Goal: Task Accomplishment & Management: Complete application form

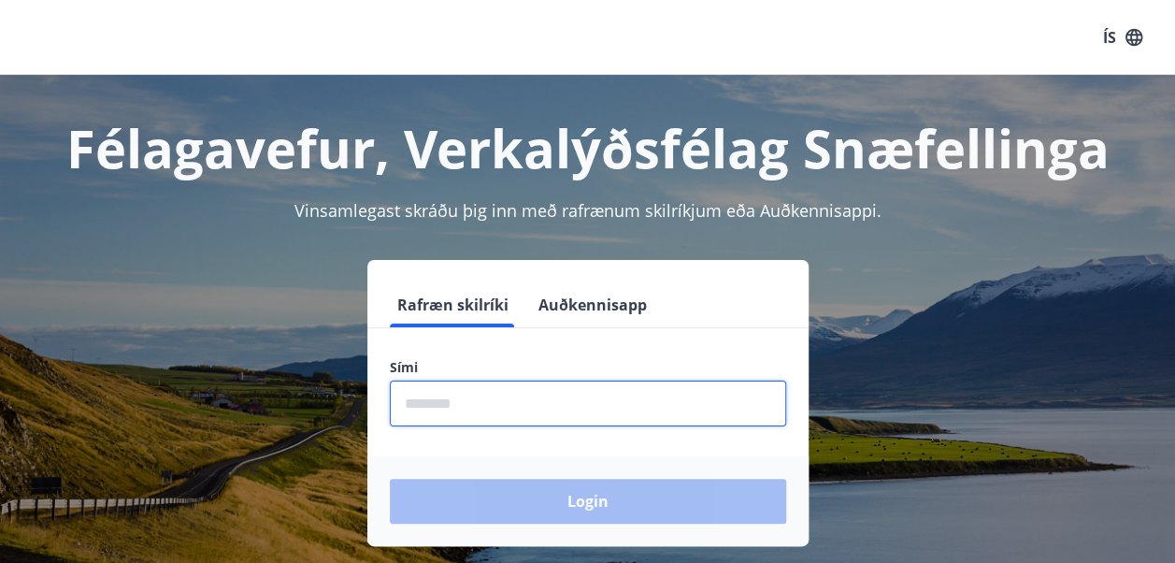
click at [488, 391] on input "phone" at bounding box center [588, 404] width 396 height 46
type input "********"
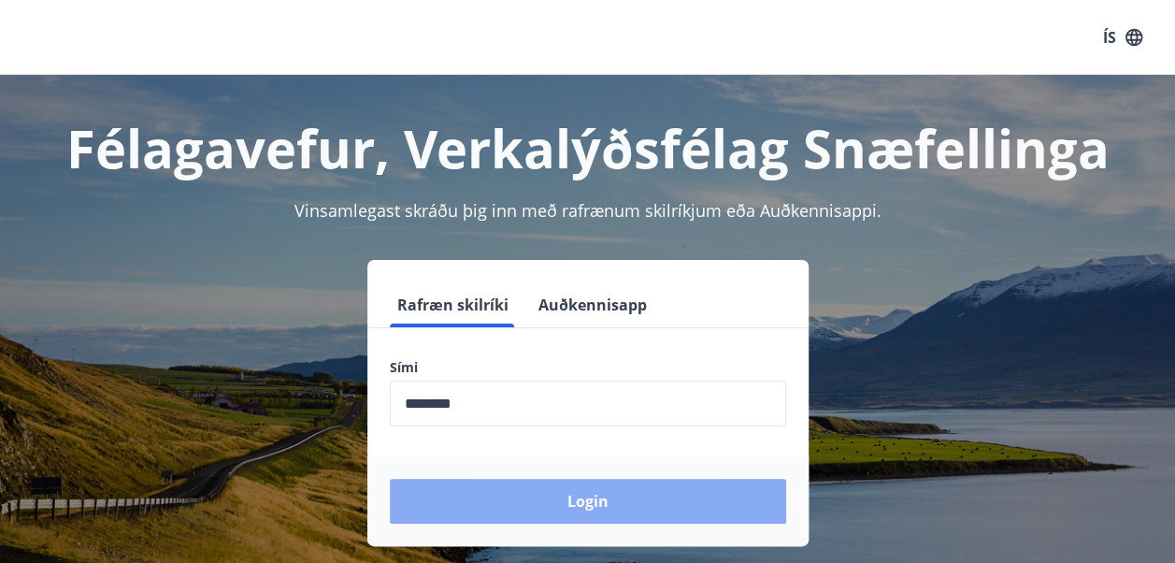
click at [583, 499] on button "Login" at bounding box center [588, 501] width 396 height 45
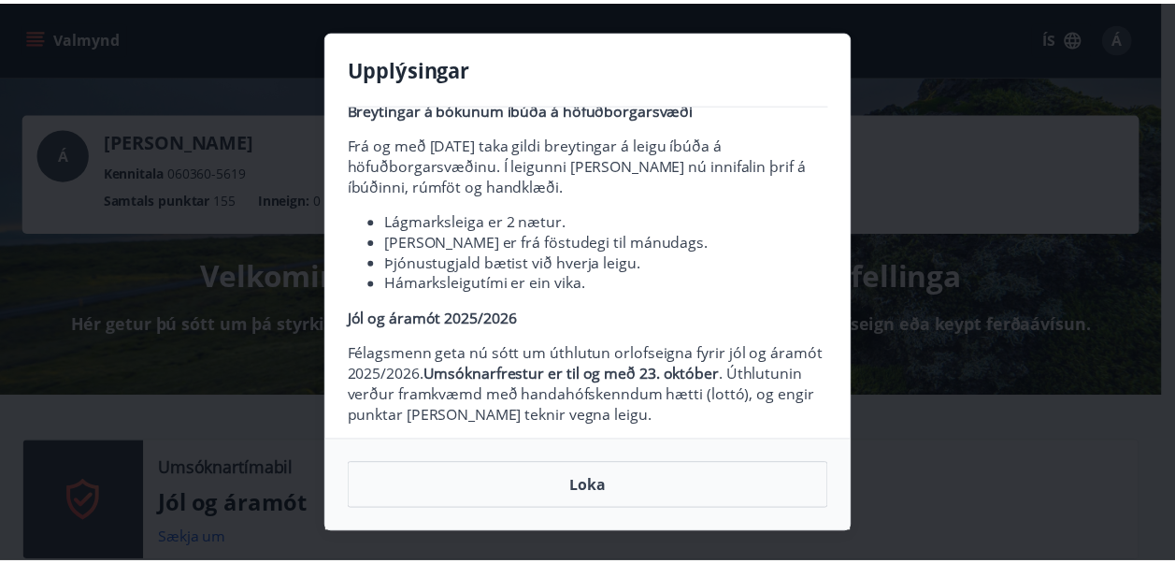
scroll to position [65, 0]
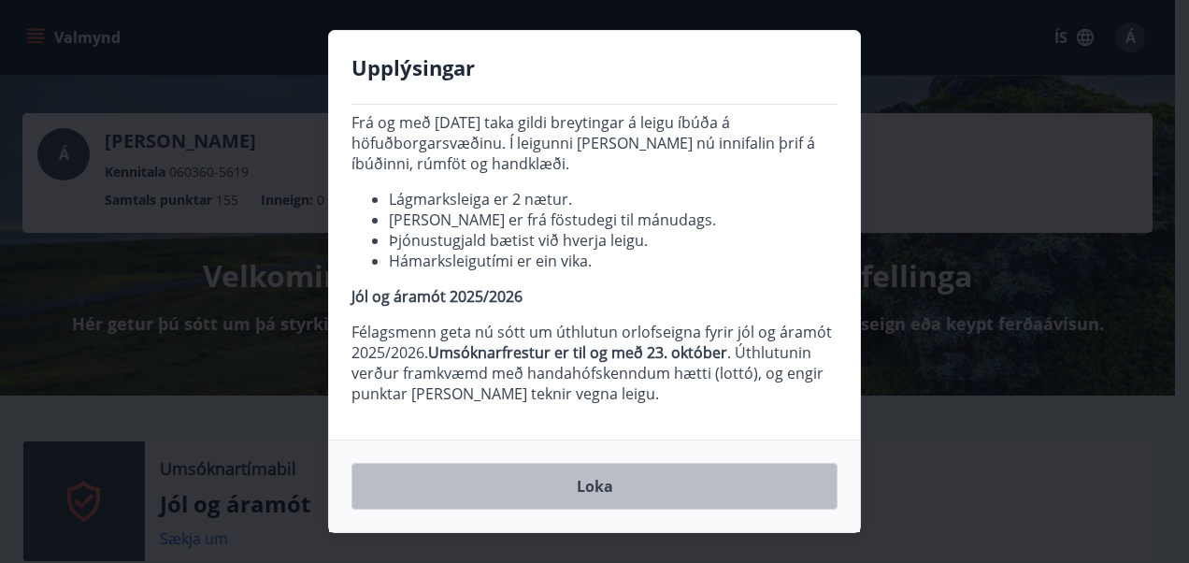
click at [602, 490] on button "Loka" at bounding box center [595, 486] width 486 height 47
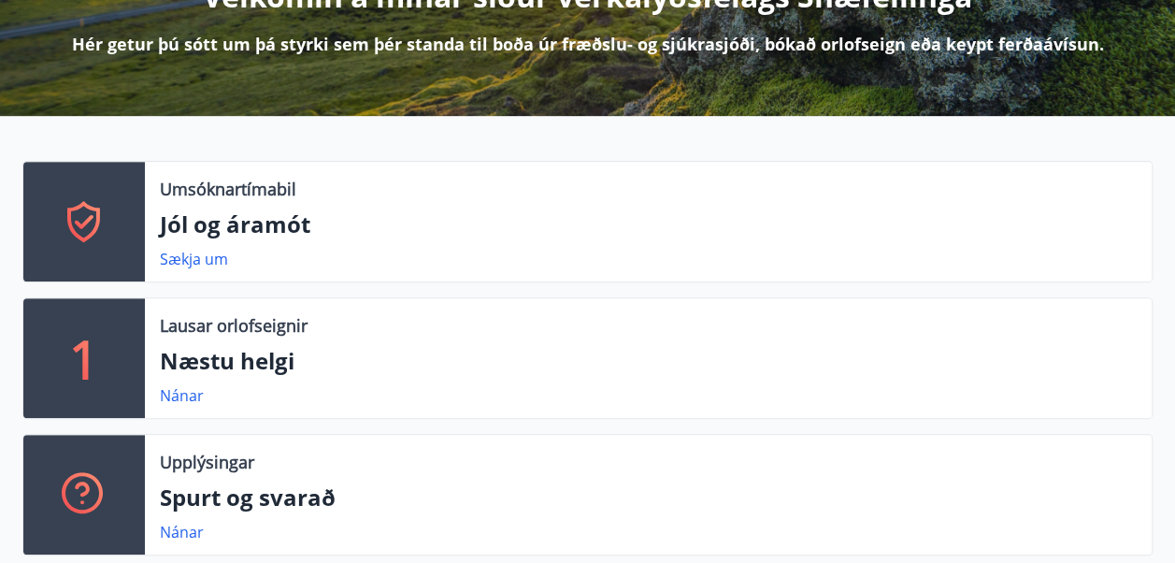
scroll to position [281, 0]
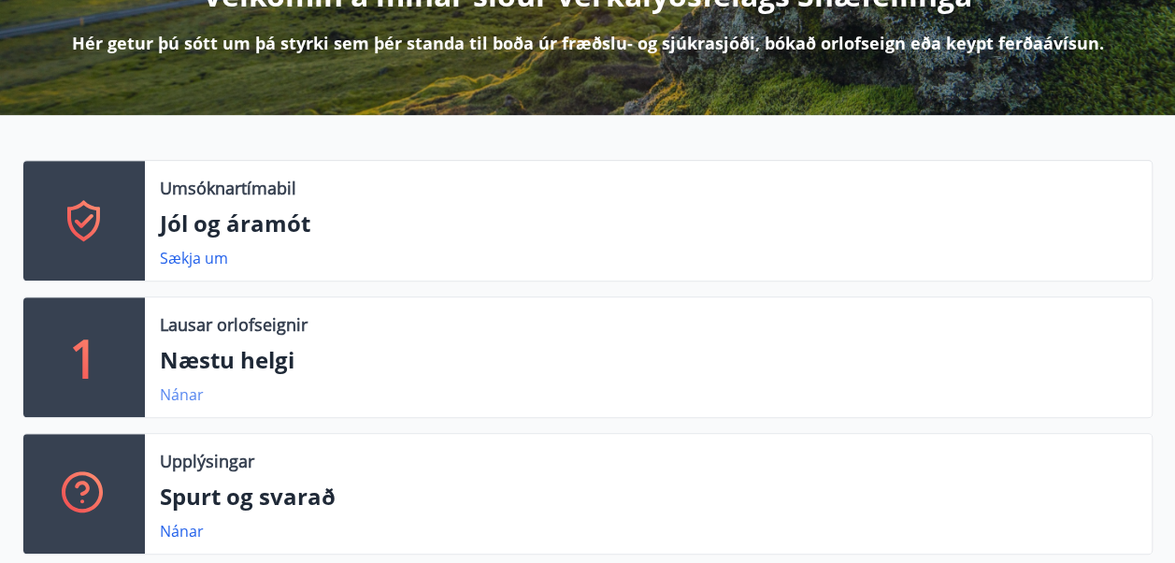
click at [183, 388] on link "Nánar" at bounding box center [182, 394] width 44 height 21
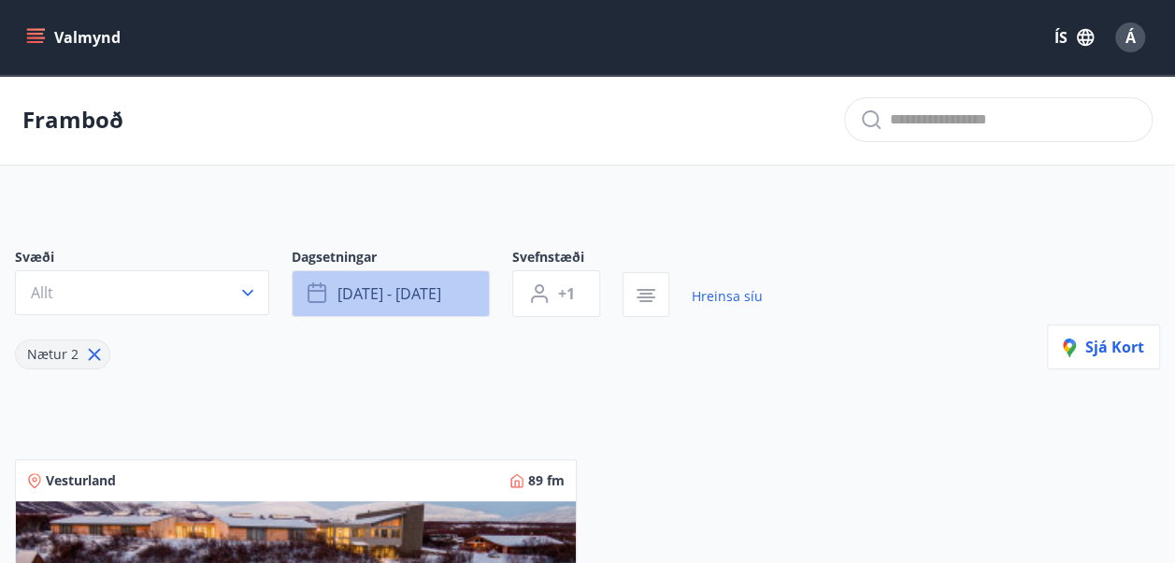
click at [396, 290] on span "sep 12 - sep 15" at bounding box center [390, 293] width 104 height 21
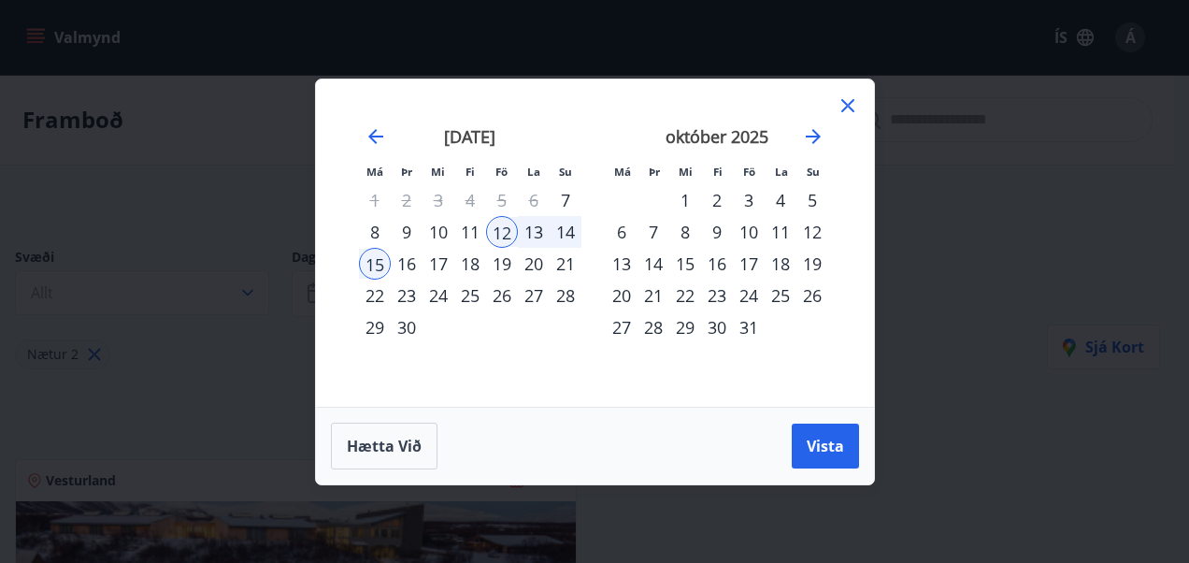
click at [524, 232] on div "13" at bounding box center [534, 232] width 32 height 32
click at [497, 226] on div "12" at bounding box center [502, 232] width 32 height 32
click at [376, 259] on div "15" at bounding box center [375, 264] width 32 height 32
click at [848, 108] on icon at bounding box center [848, 105] width 22 height 22
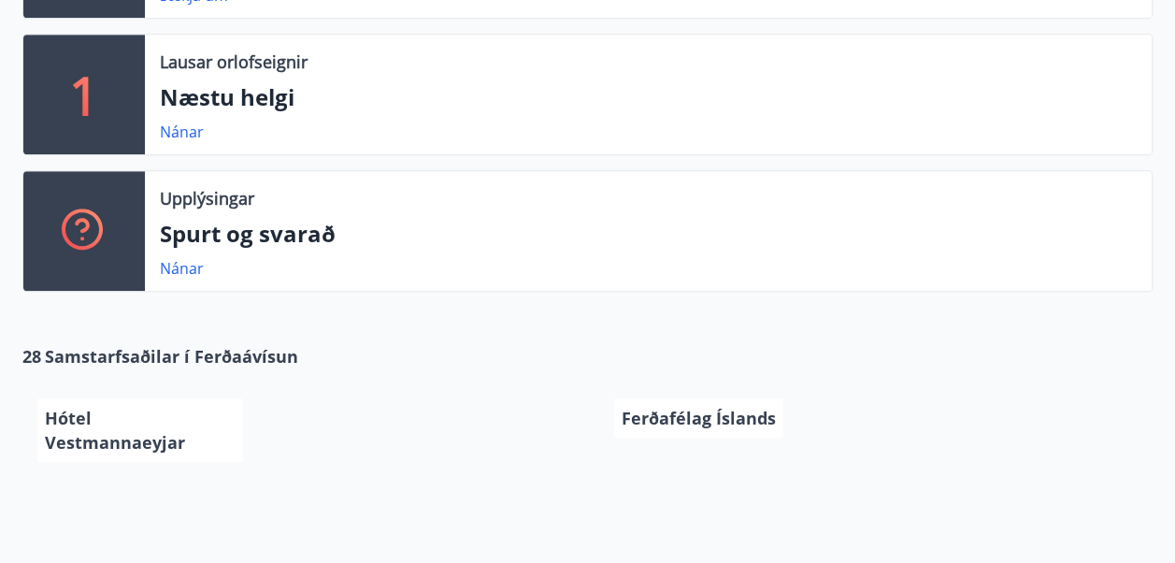
scroll to position [655, 0]
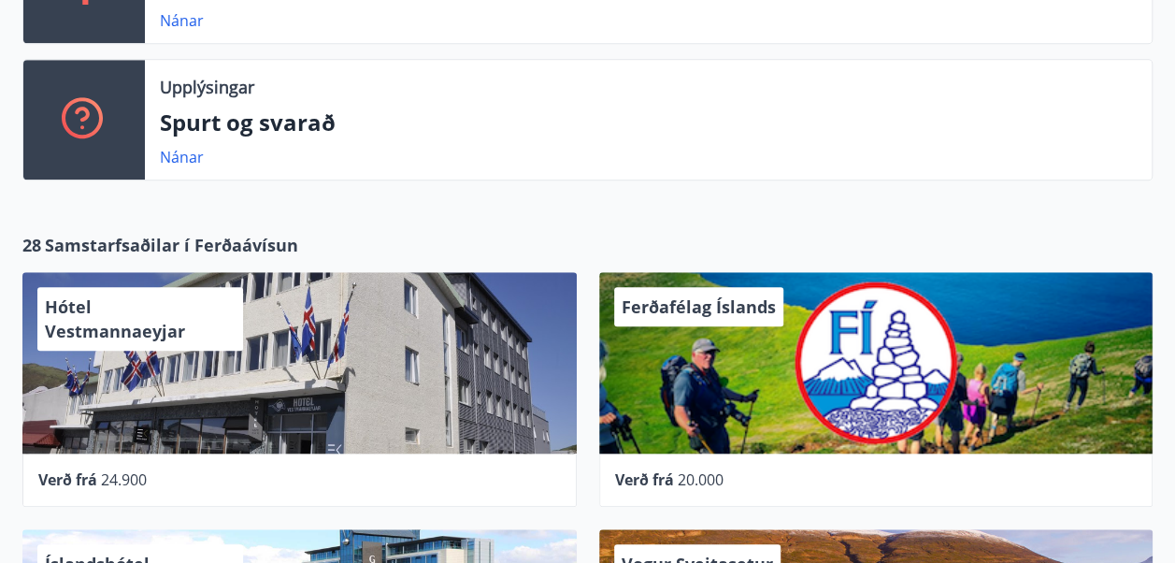
click at [112, 127] on div at bounding box center [84, 120] width 122 height 120
click at [179, 159] on link "Nánar" at bounding box center [182, 157] width 44 height 21
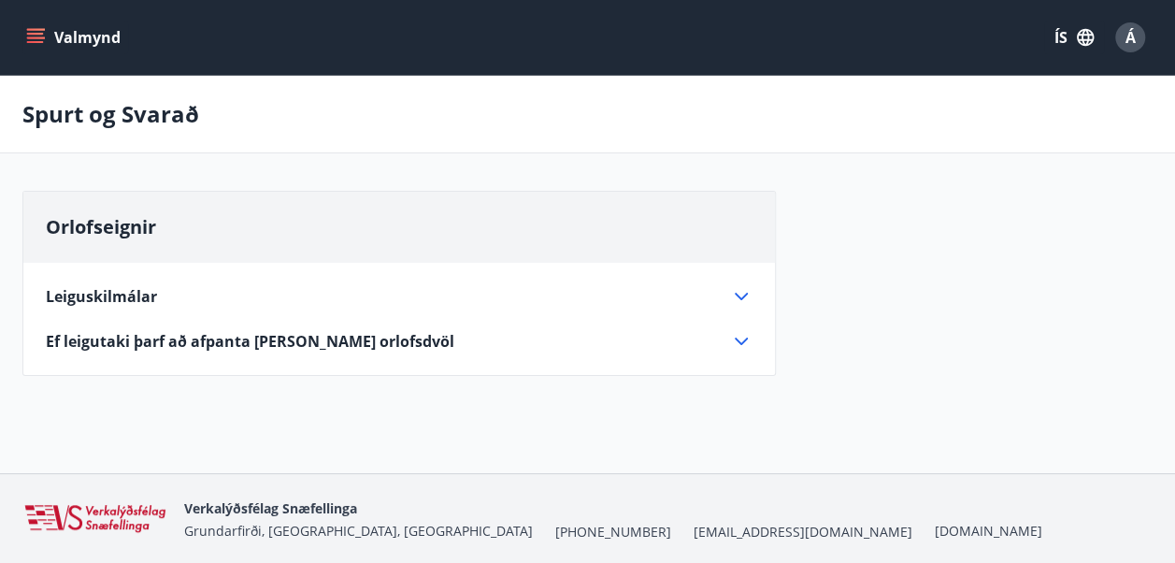
click at [746, 295] on icon at bounding box center [741, 296] width 22 height 22
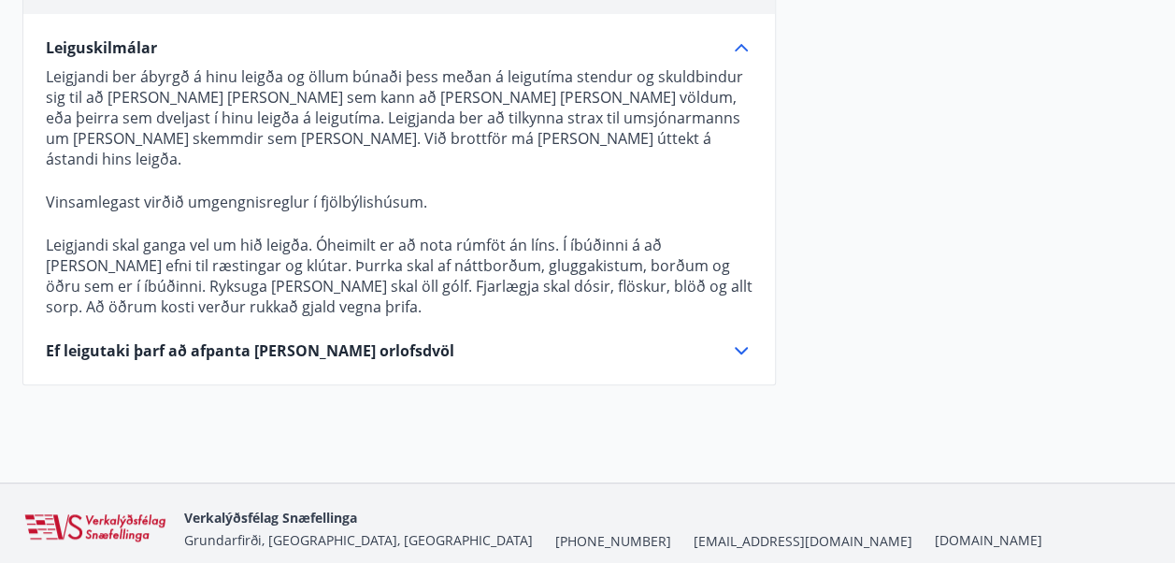
scroll to position [281, 0]
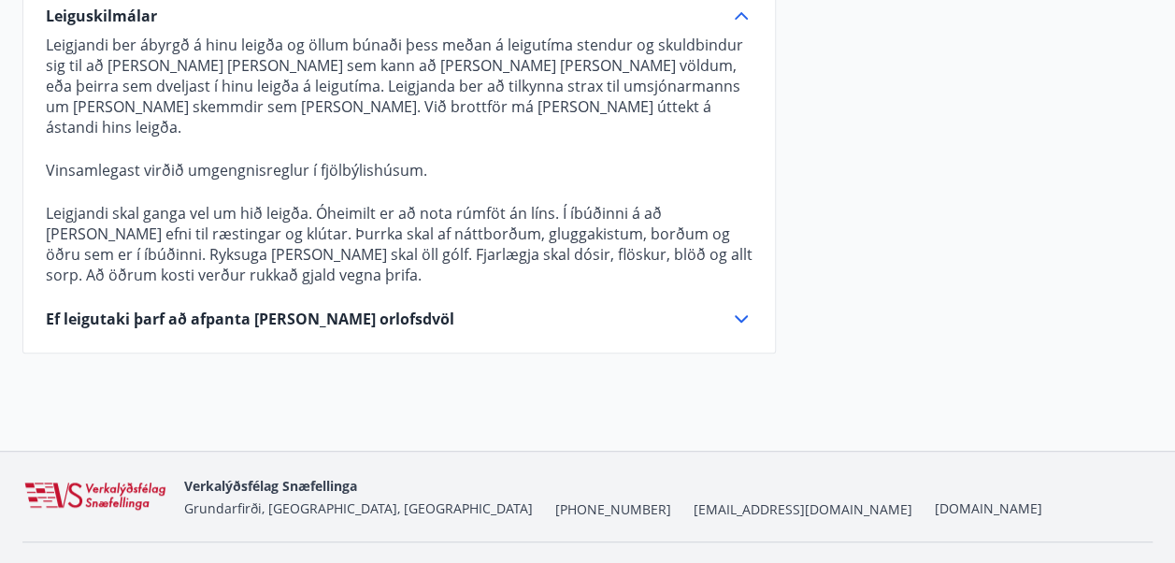
click at [309, 309] on span "Ef leigutaki þarf að afpanta eða breyta orlofsdvöl" at bounding box center [250, 319] width 409 height 21
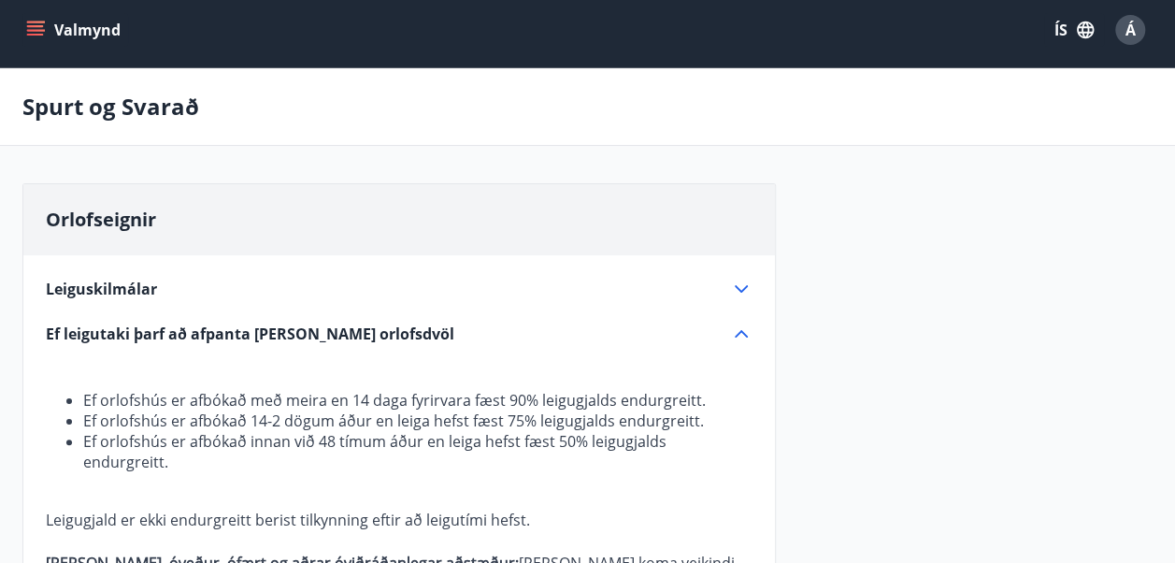
scroll to position [0, 0]
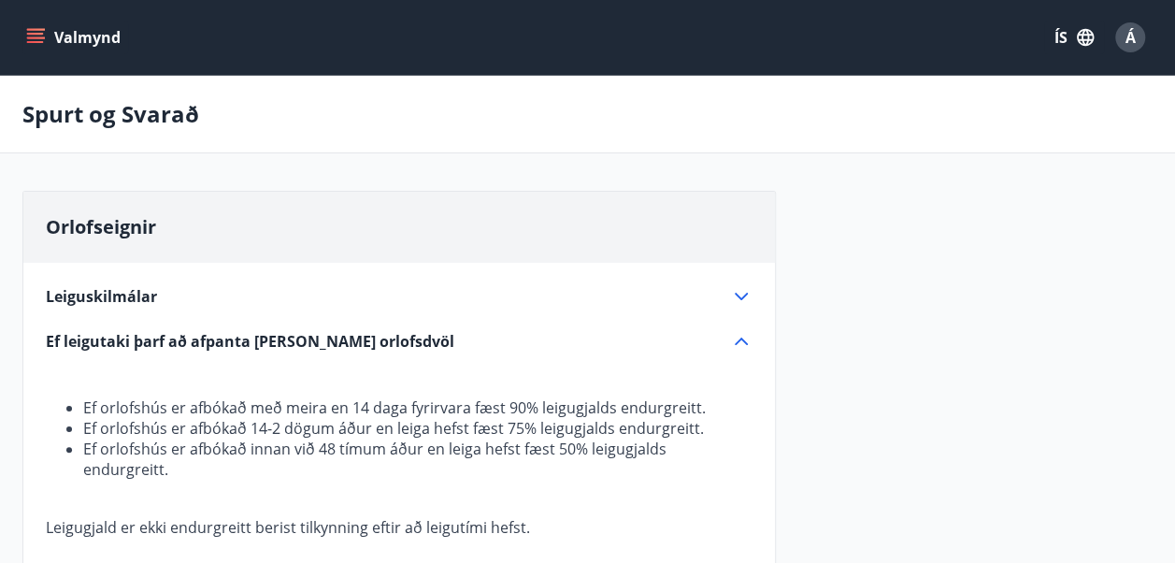
click at [36, 30] on icon "menu" at bounding box center [37, 30] width 21 height 2
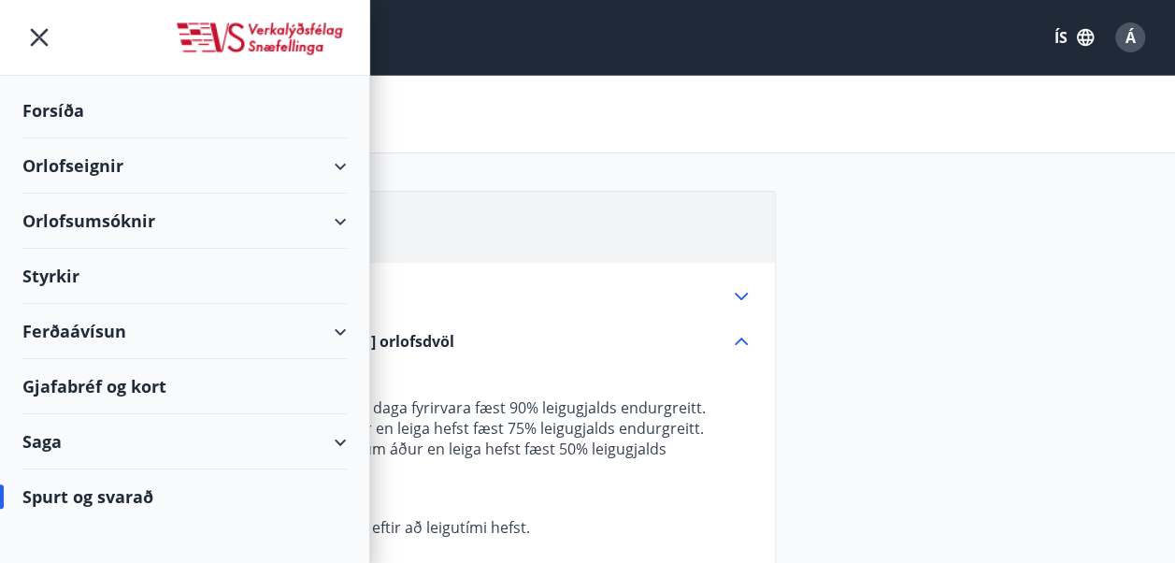
click at [70, 164] on div "Orlofseignir" at bounding box center [184, 165] width 324 height 55
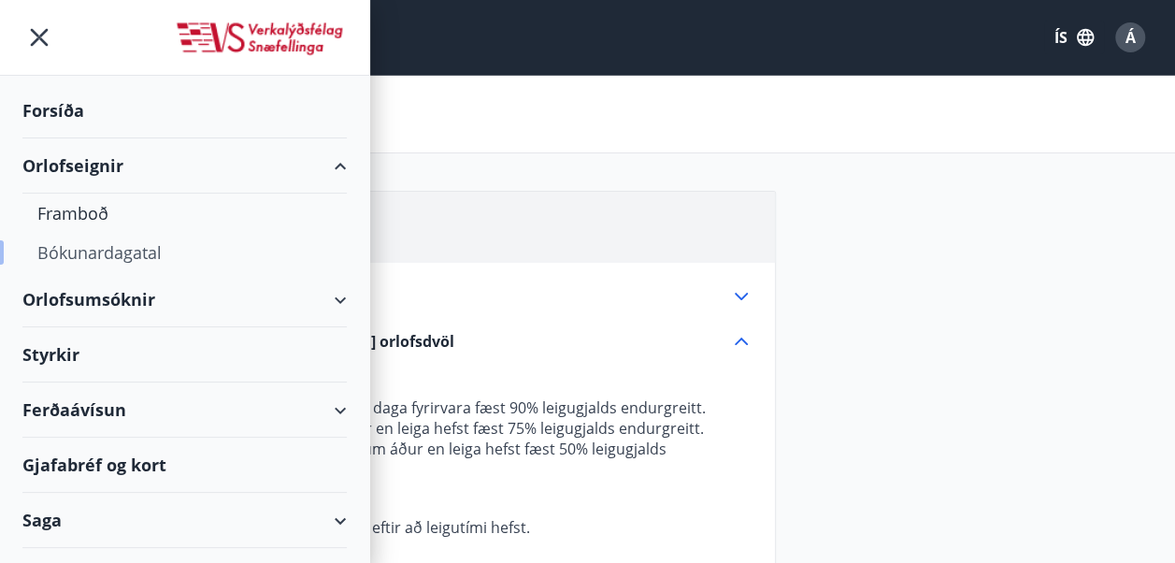
click at [123, 249] on div "Bókunardagatal" at bounding box center [184, 252] width 295 height 39
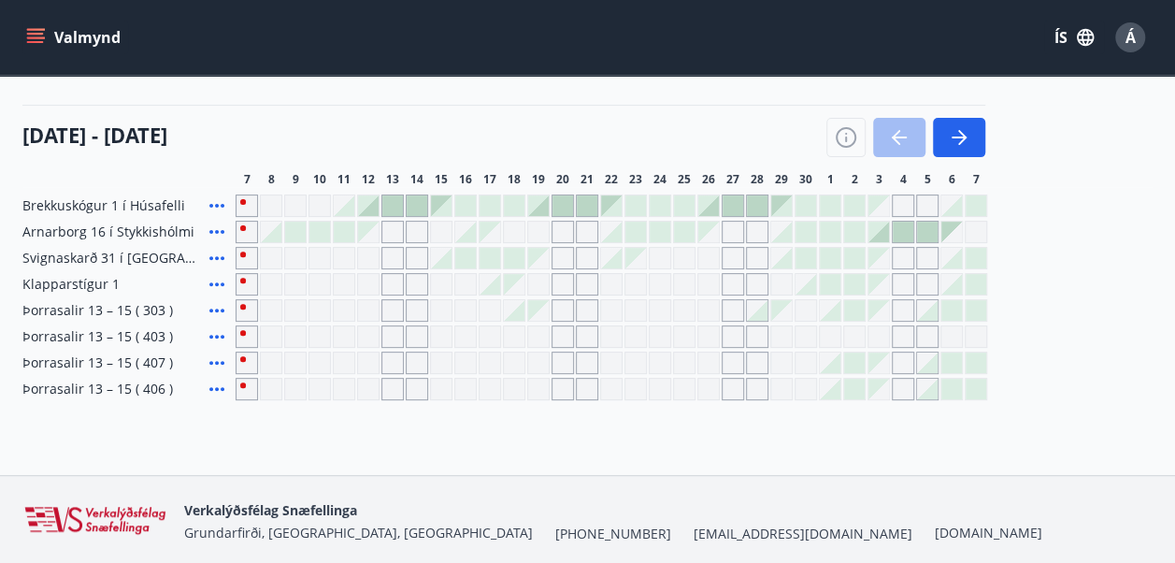
scroll to position [171, 0]
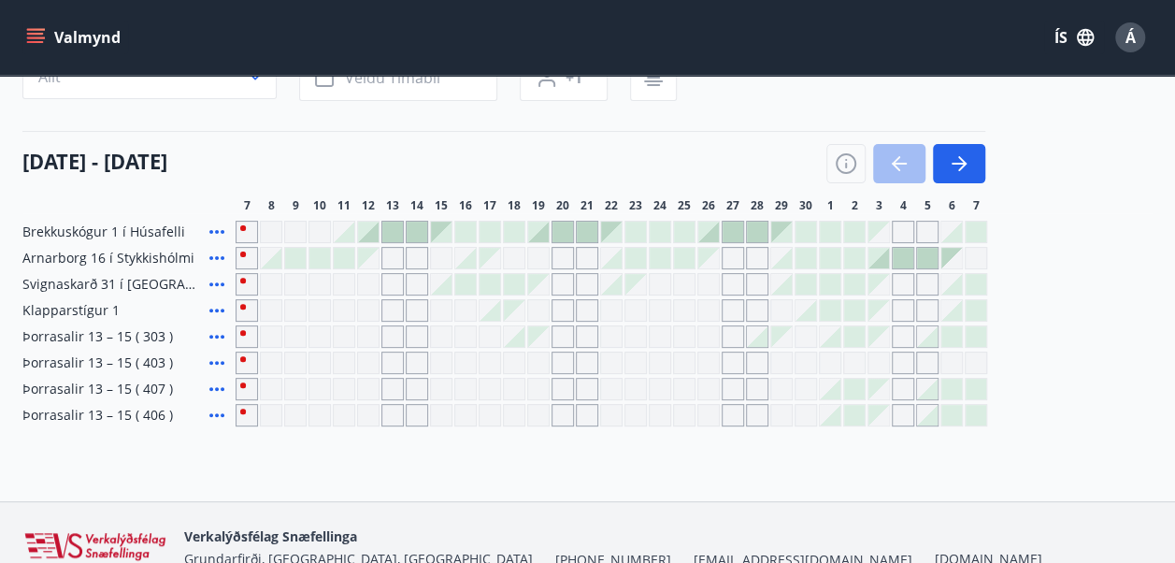
click at [945, 393] on div at bounding box center [952, 389] width 21 height 21
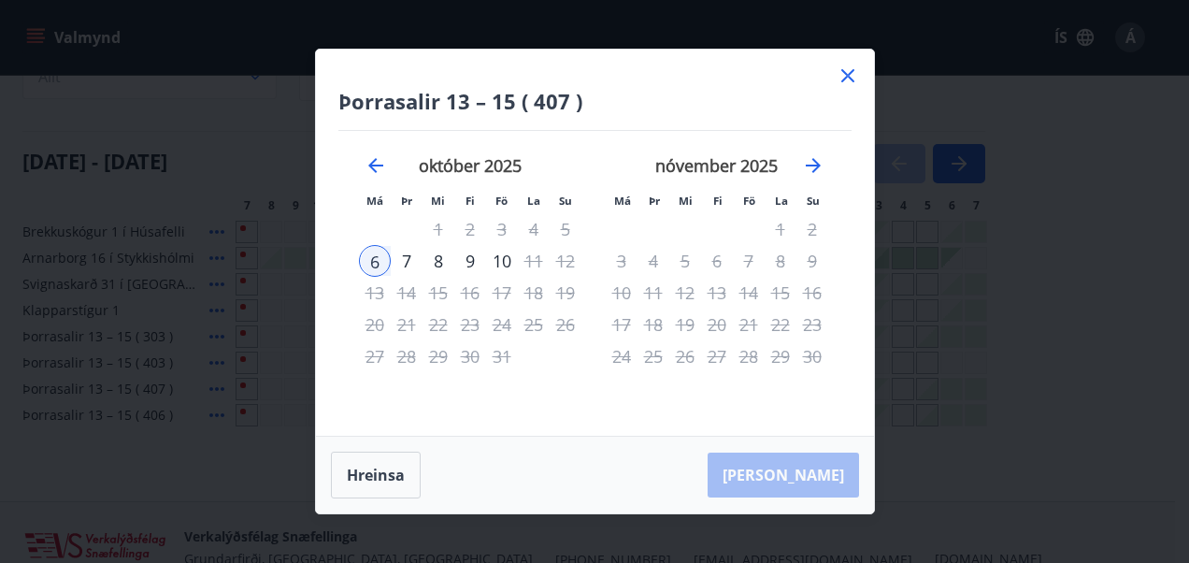
click at [843, 77] on icon at bounding box center [848, 76] width 22 height 22
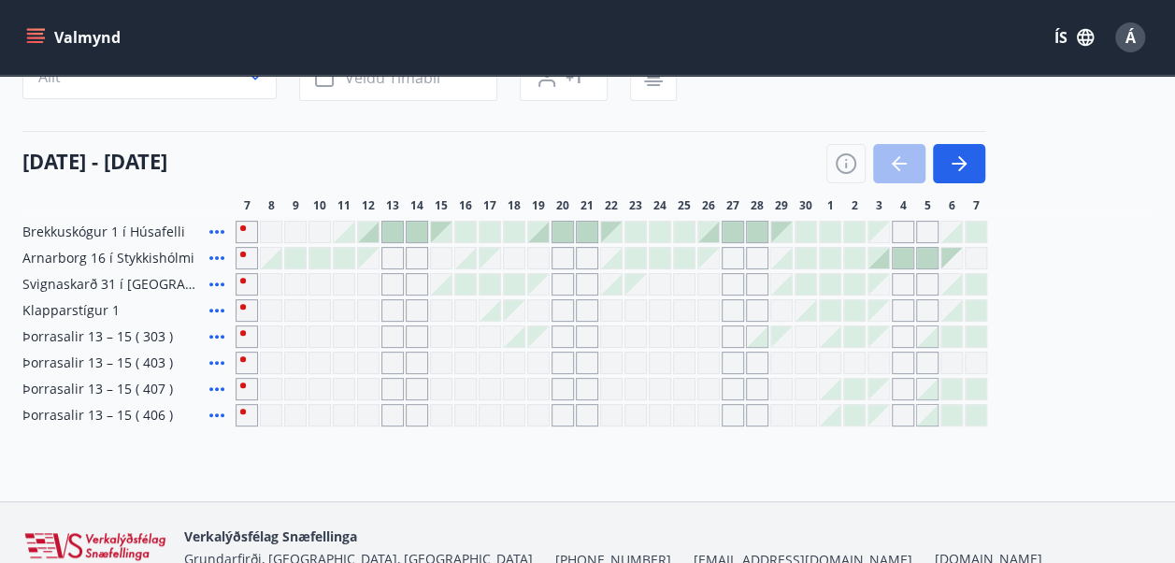
click at [857, 382] on div at bounding box center [854, 389] width 21 height 21
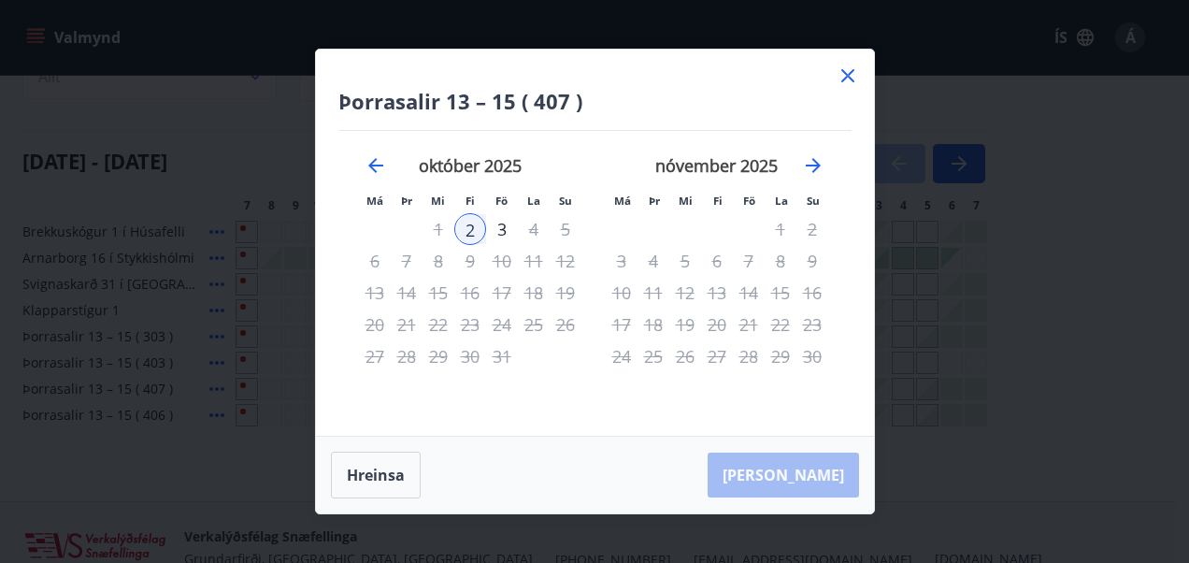
click at [838, 73] on icon at bounding box center [848, 76] width 22 height 22
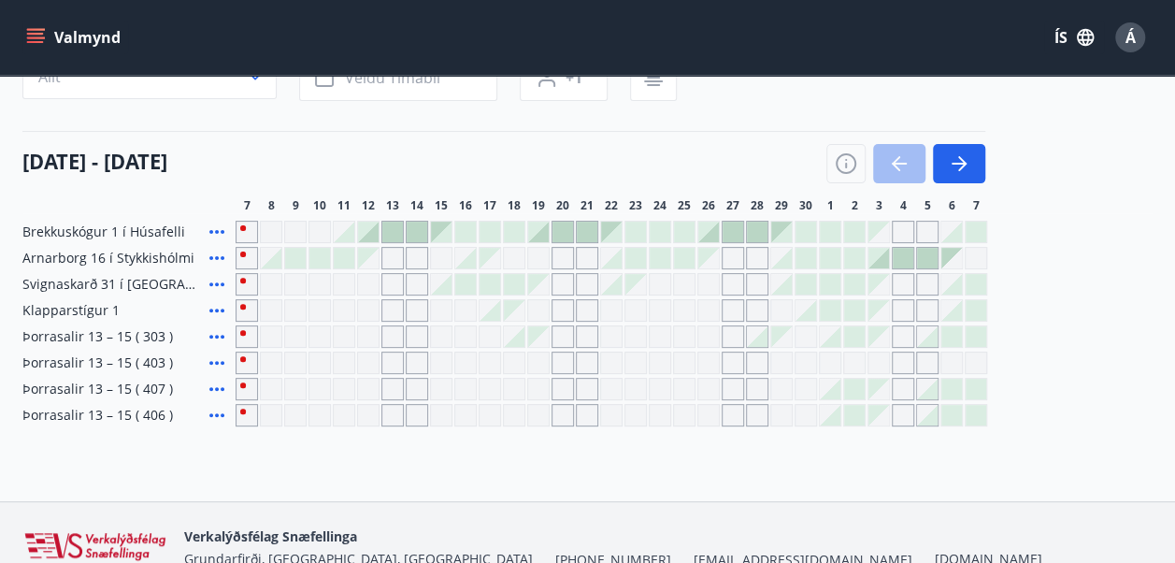
click at [873, 307] on div "Gráir dagar eru ekki bókanlegir" at bounding box center [879, 310] width 21 height 21
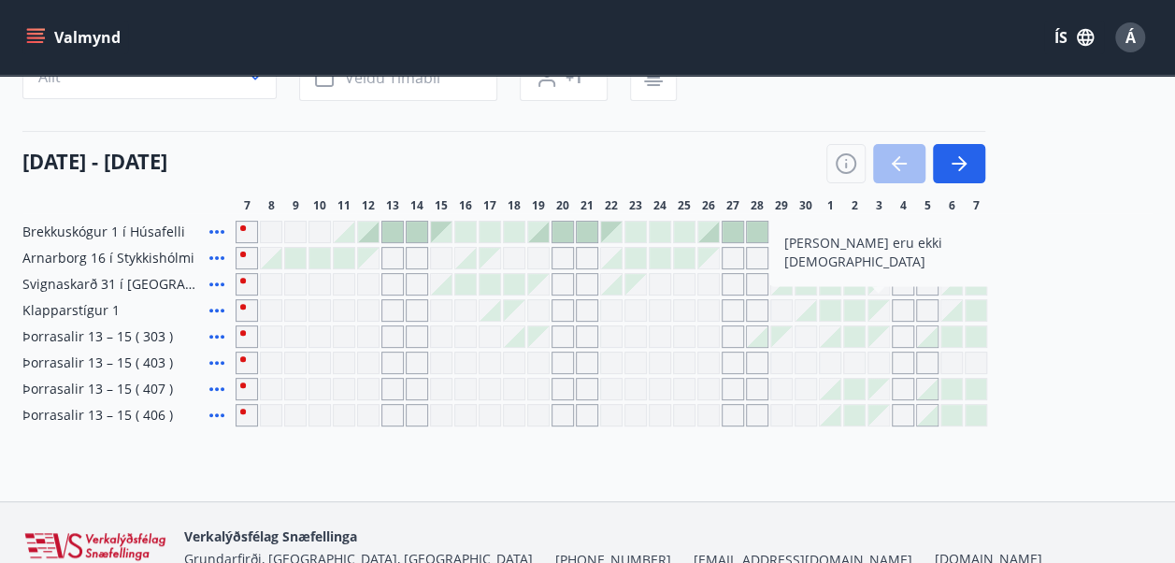
click at [834, 307] on div at bounding box center [830, 310] width 21 height 21
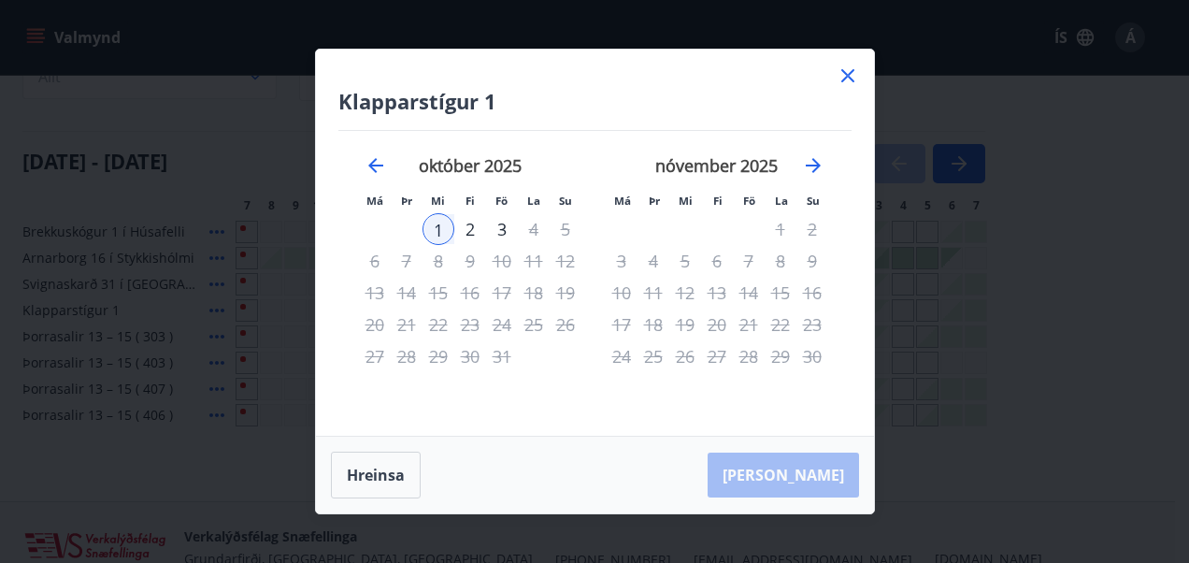
click at [848, 79] on icon at bounding box center [848, 76] width 22 height 22
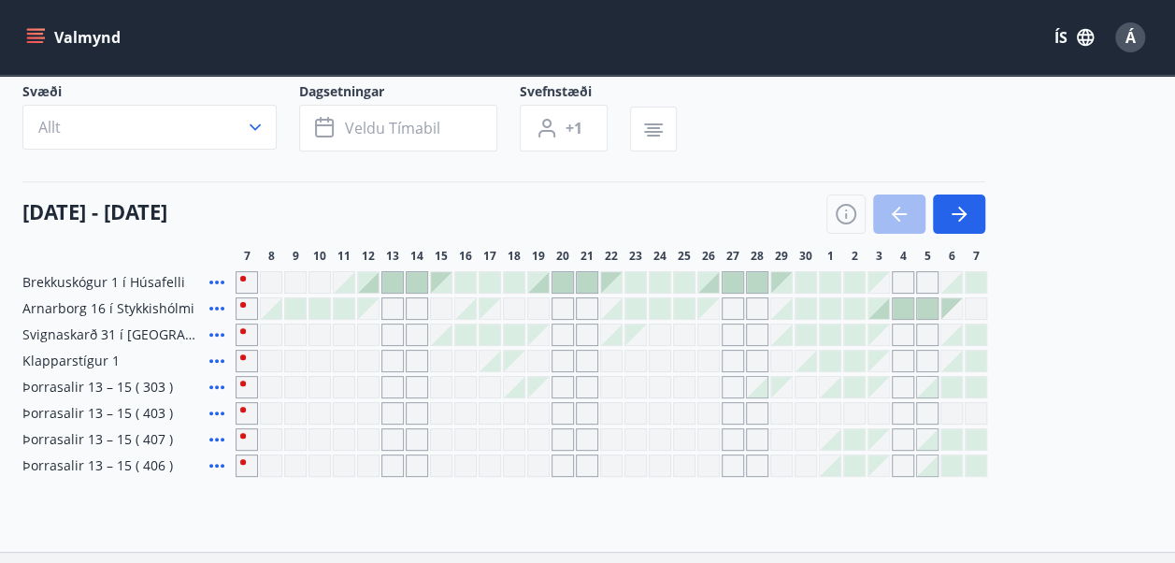
scroll to position [0, 0]
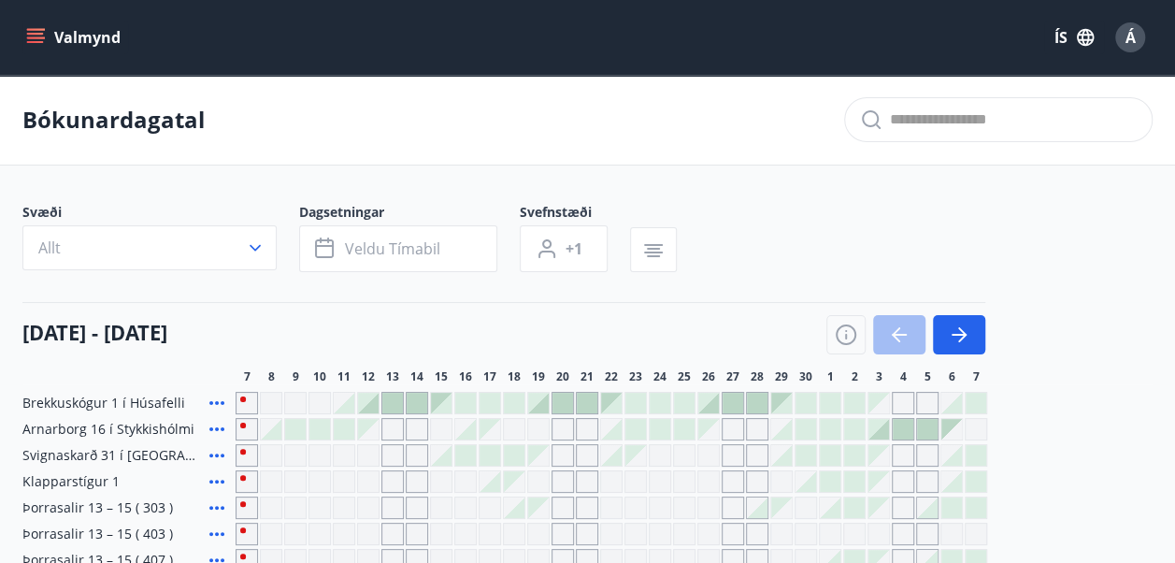
click at [29, 34] on icon "menu" at bounding box center [35, 34] width 17 height 2
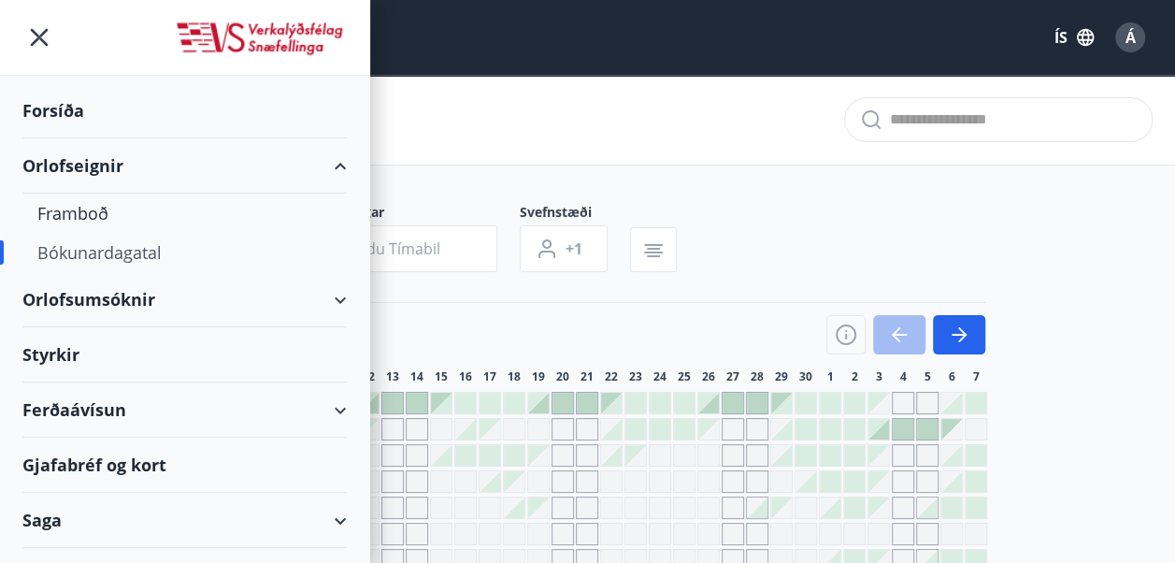
click at [110, 408] on div "Ferðaávísun" at bounding box center [184, 409] width 324 height 55
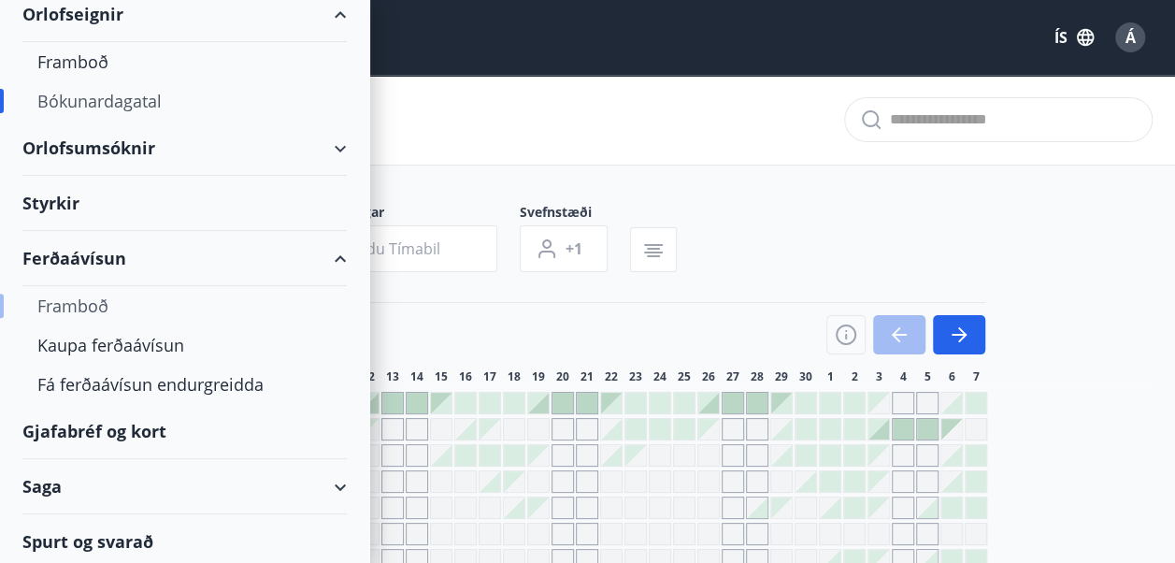
scroll to position [154, 0]
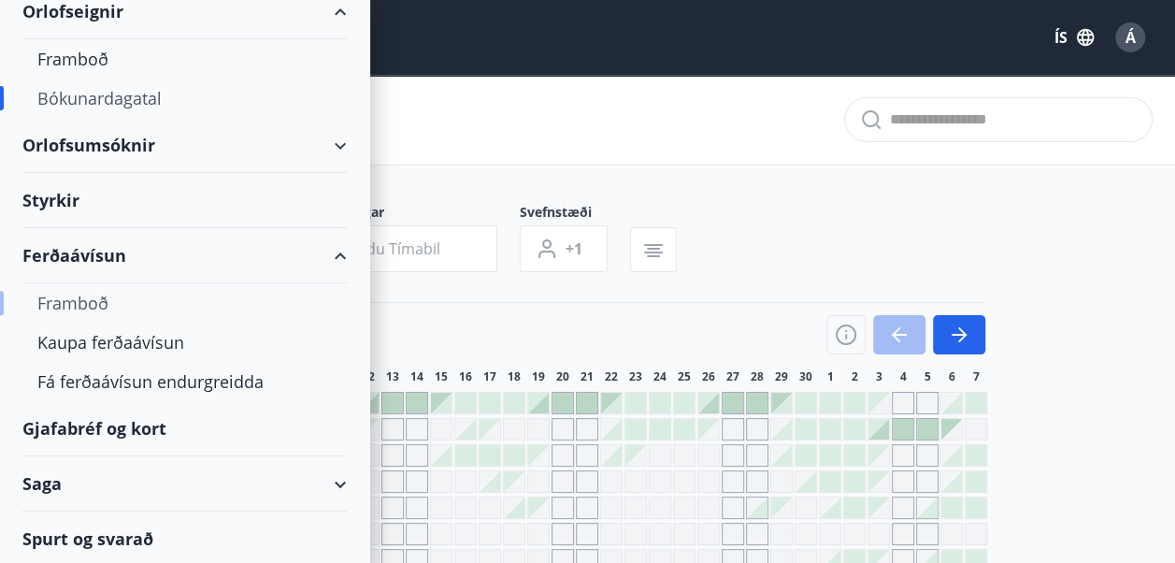
click at [75, 298] on div "Framboð" at bounding box center [184, 302] width 295 height 39
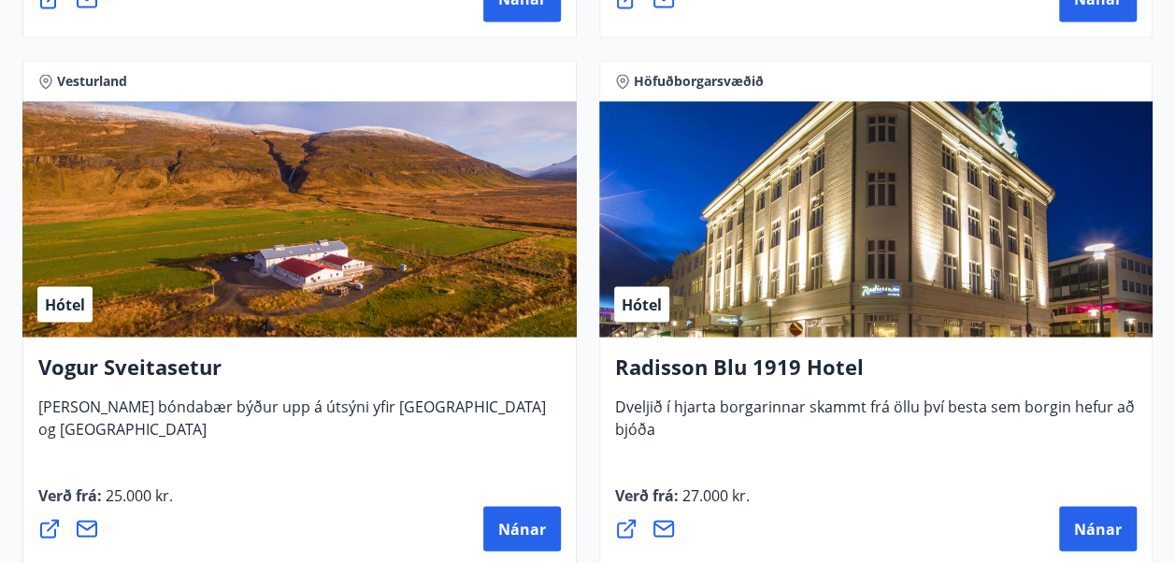
scroll to position [5236, 0]
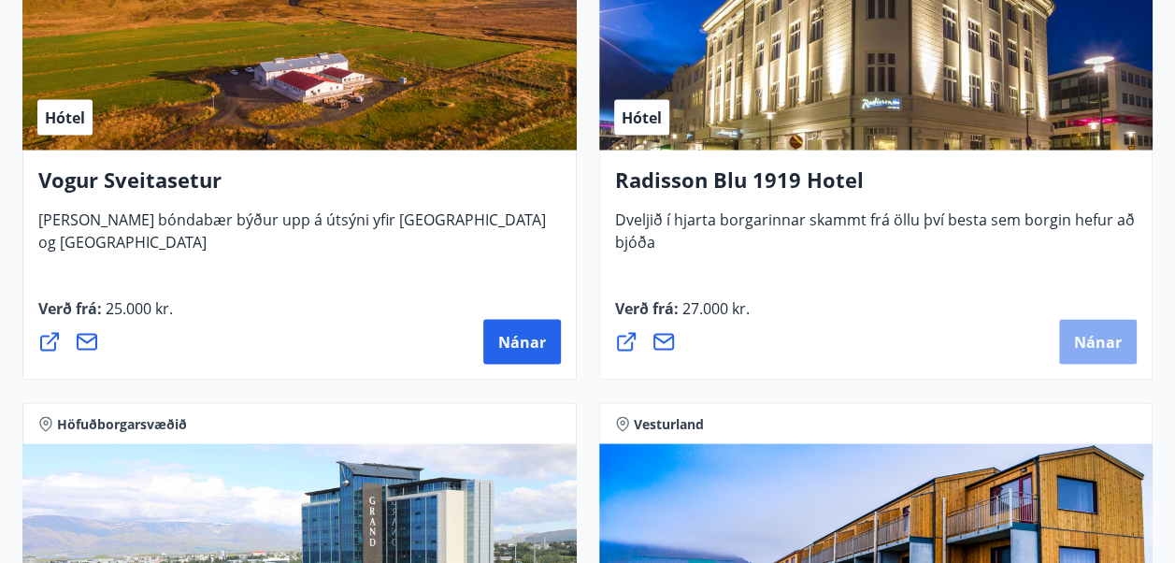
click at [1102, 338] on span "Nánar" at bounding box center [1098, 341] width 48 height 21
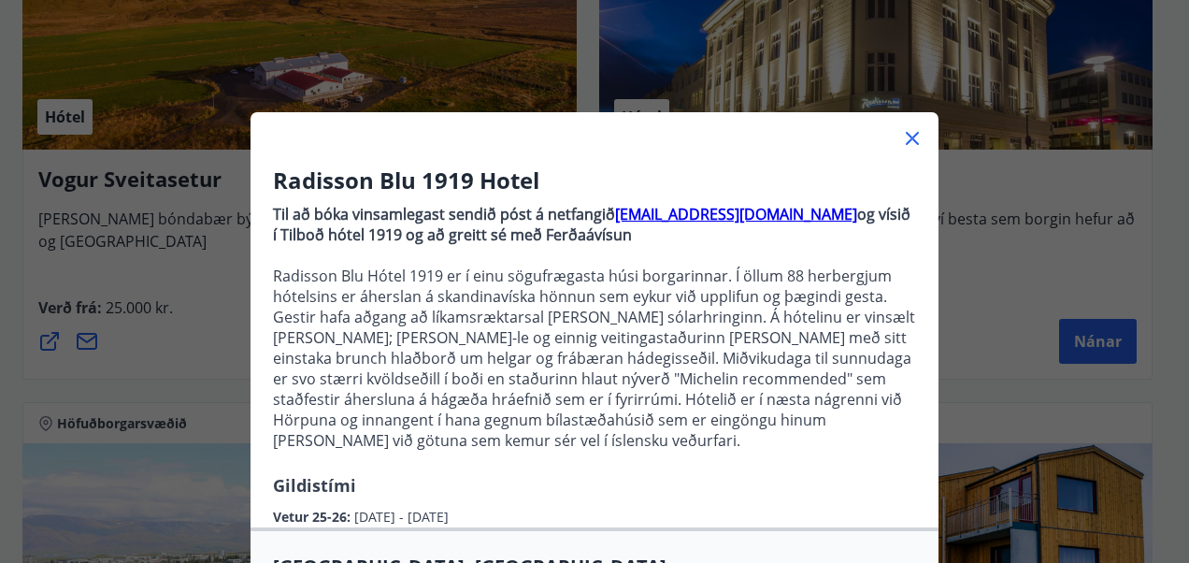
click at [906, 142] on icon at bounding box center [912, 138] width 13 height 13
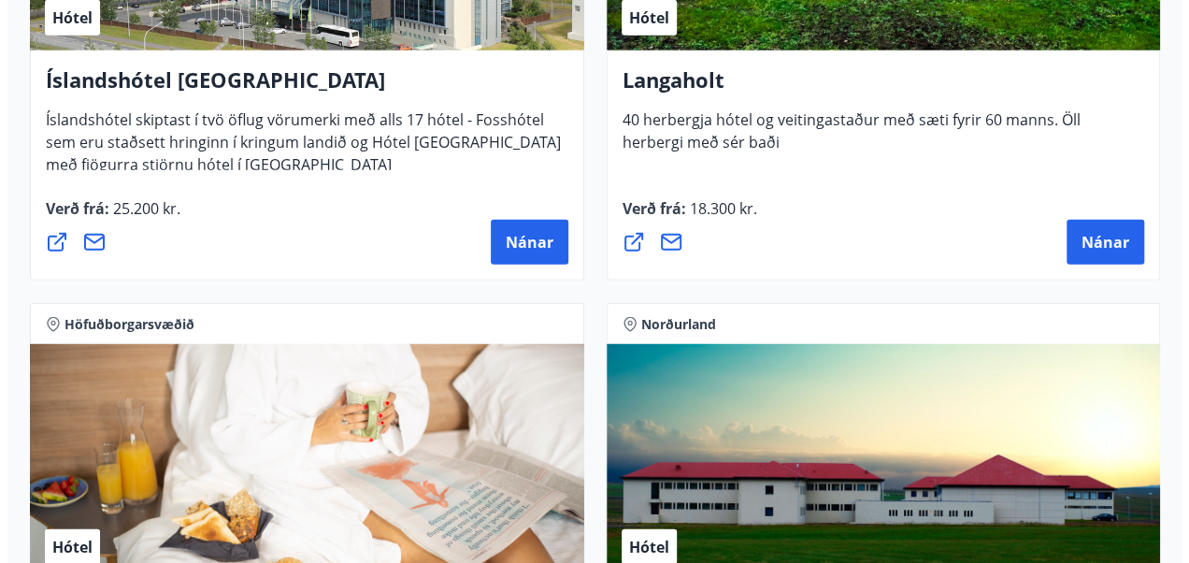
scroll to position [5891, 0]
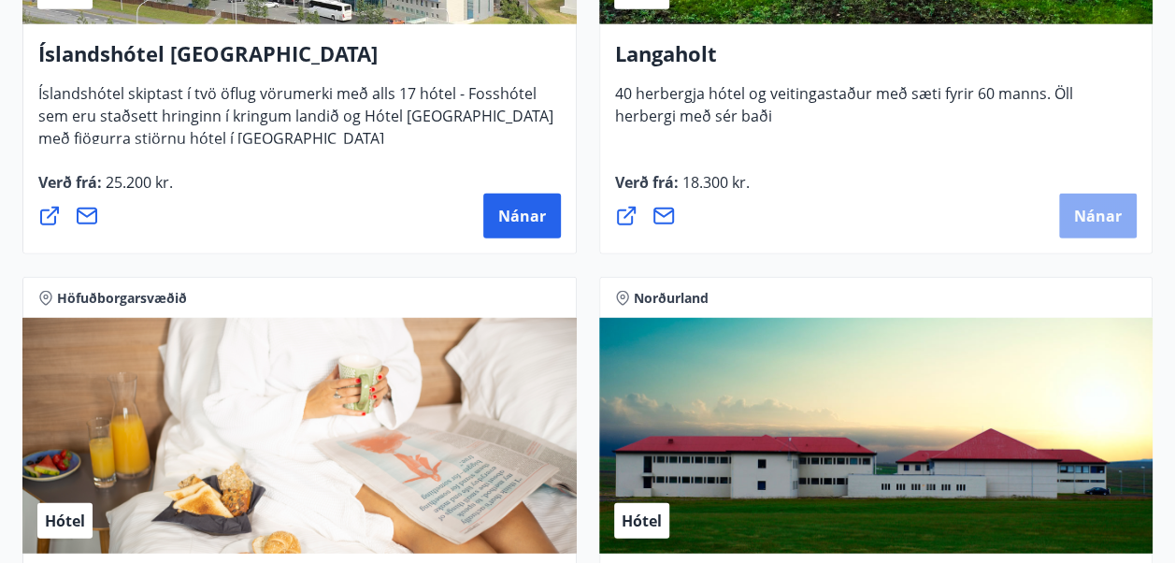
click at [1102, 208] on span "Nánar" at bounding box center [1098, 216] width 48 height 21
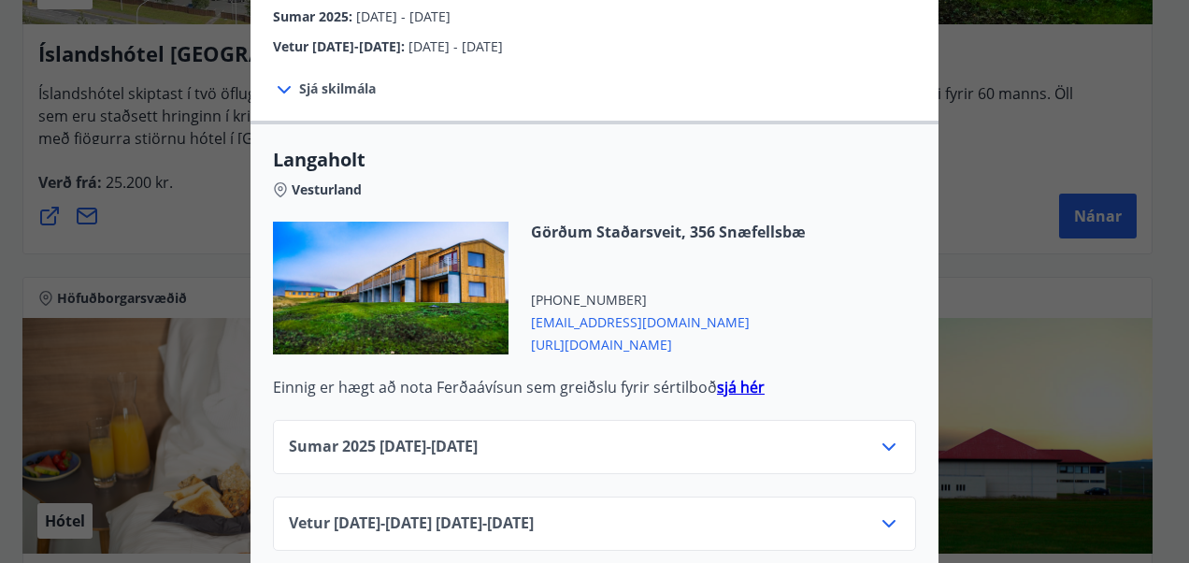
scroll to position [688, 0]
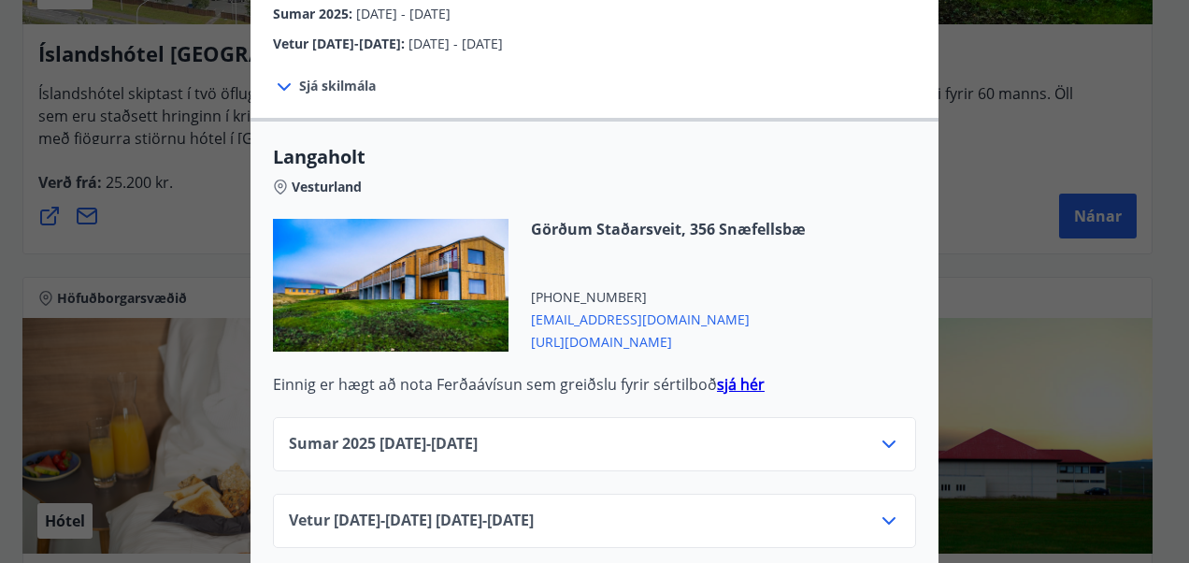
click at [738, 374] on strong "sjá hér" at bounding box center [741, 384] width 48 height 21
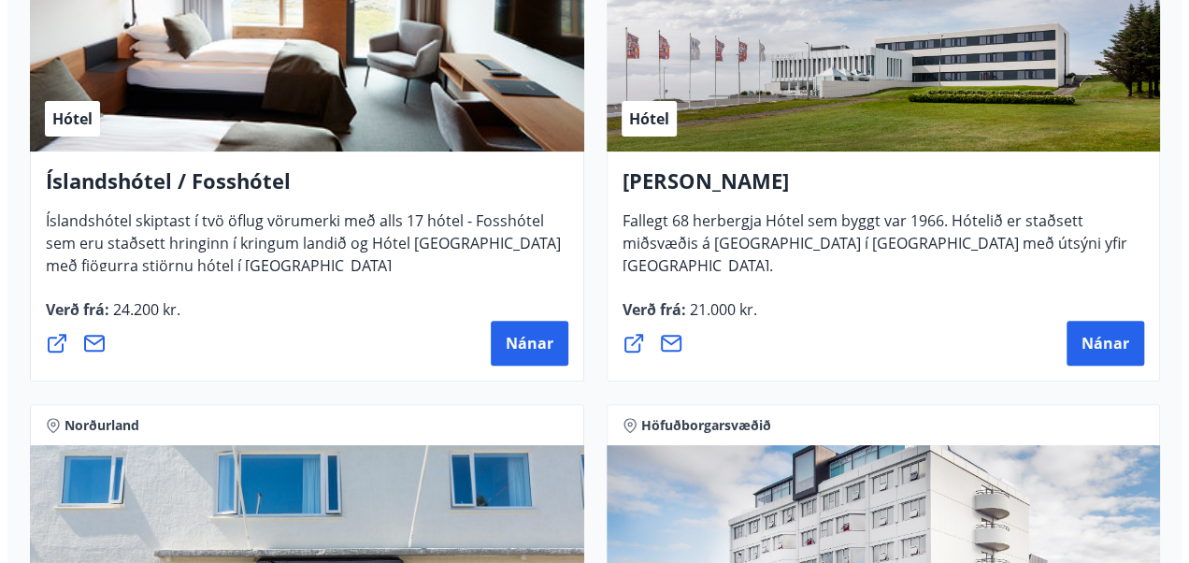
scroll to position [4021, 0]
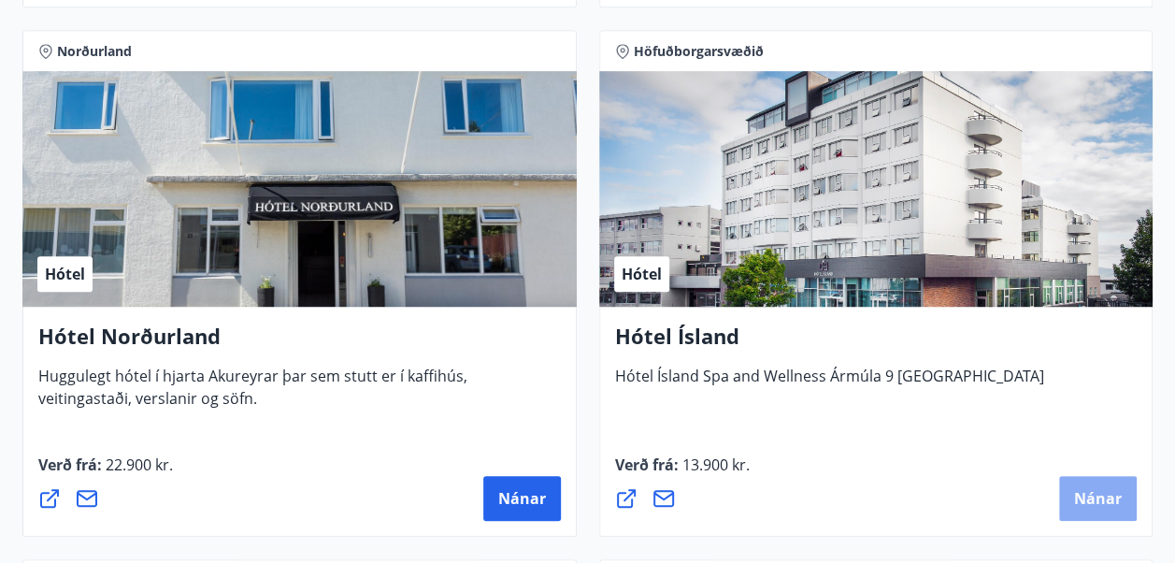
click at [1085, 489] on span "Nánar" at bounding box center [1098, 498] width 48 height 21
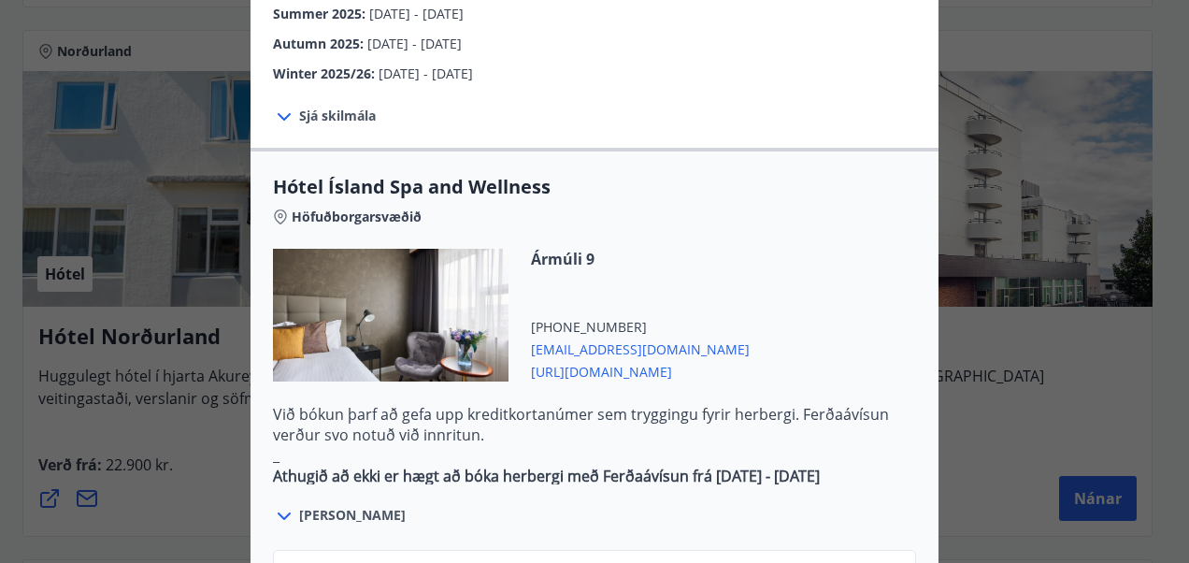
scroll to position [655, 0]
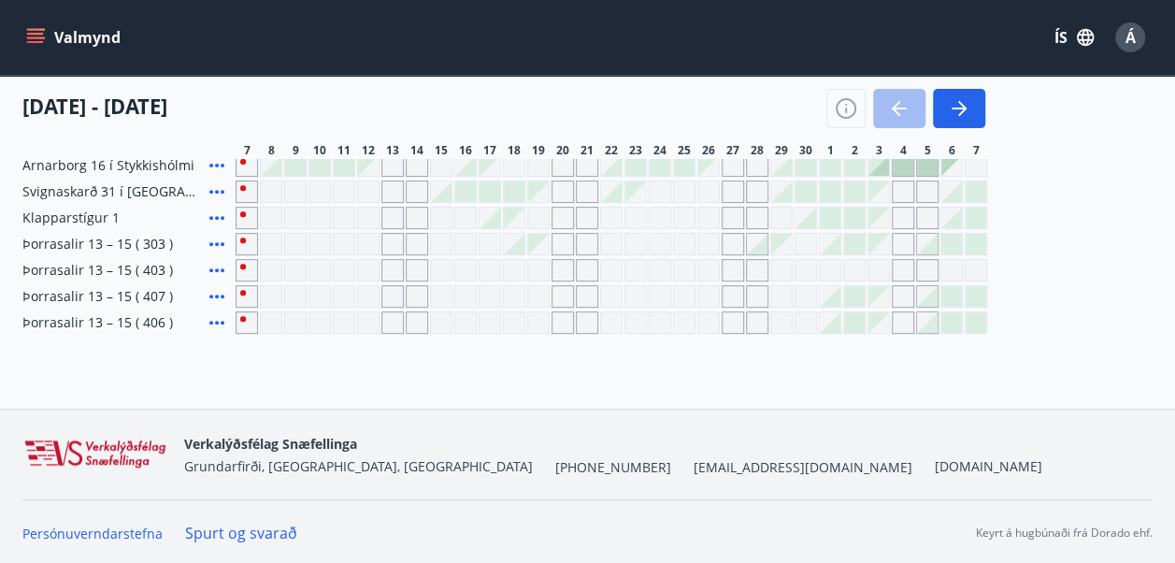
scroll to position [265, 0]
click at [836, 210] on div at bounding box center [830, 217] width 21 height 21
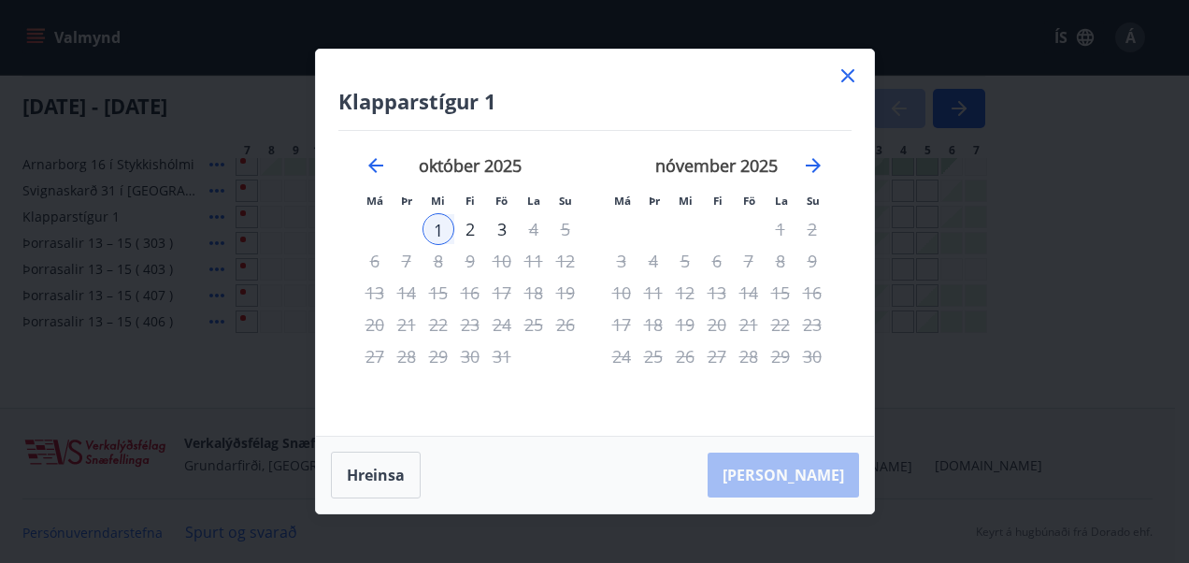
click at [846, 77] on icon at bounding box center [848, 75] width 13 height 13
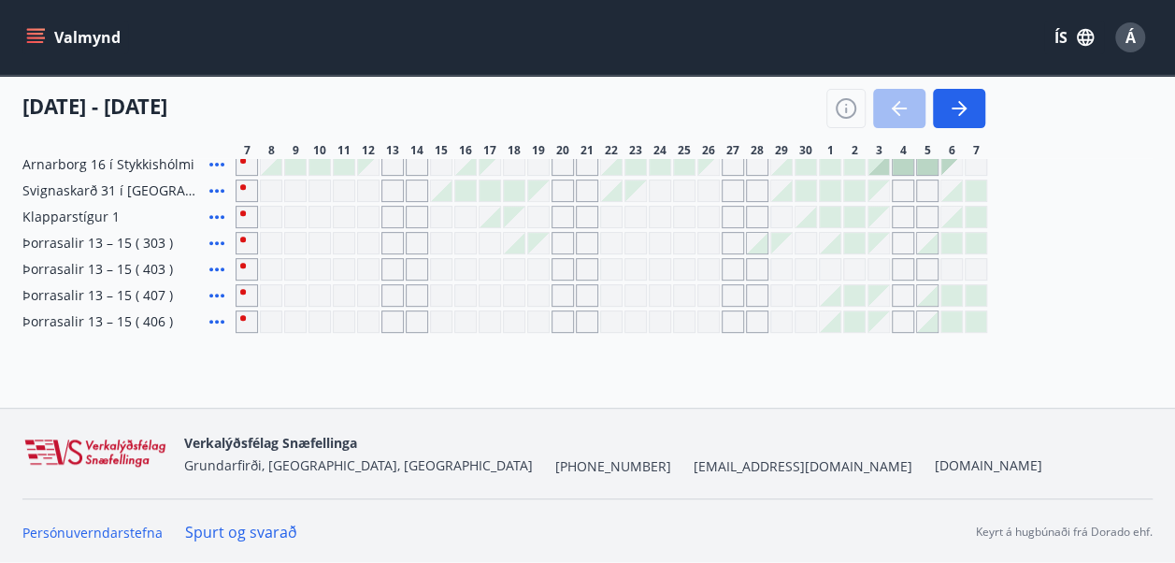
click at [901, 166] on div at bounding box center [903, 164] width 21 height 21
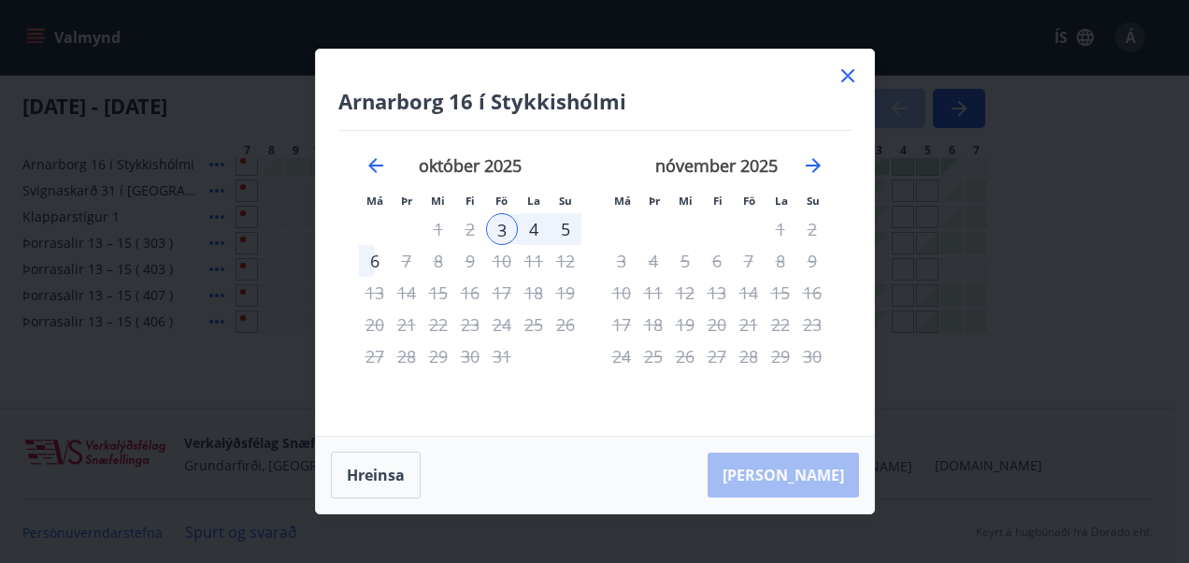
click at [843, 73] on icon at bounding box center [848, 75] width 13 height 13
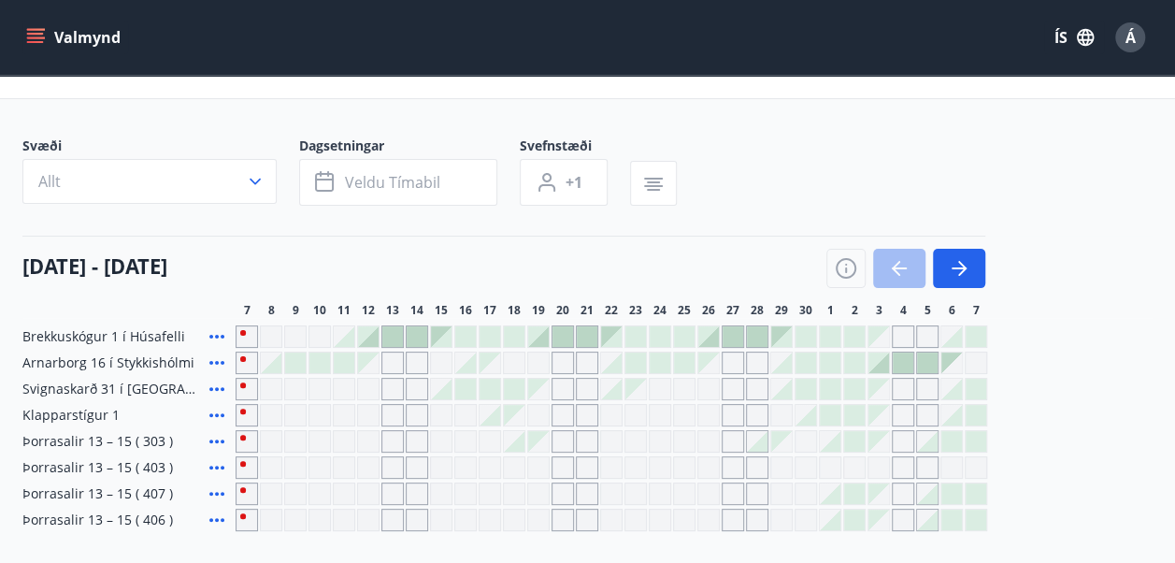
scroll to position [0, 0]
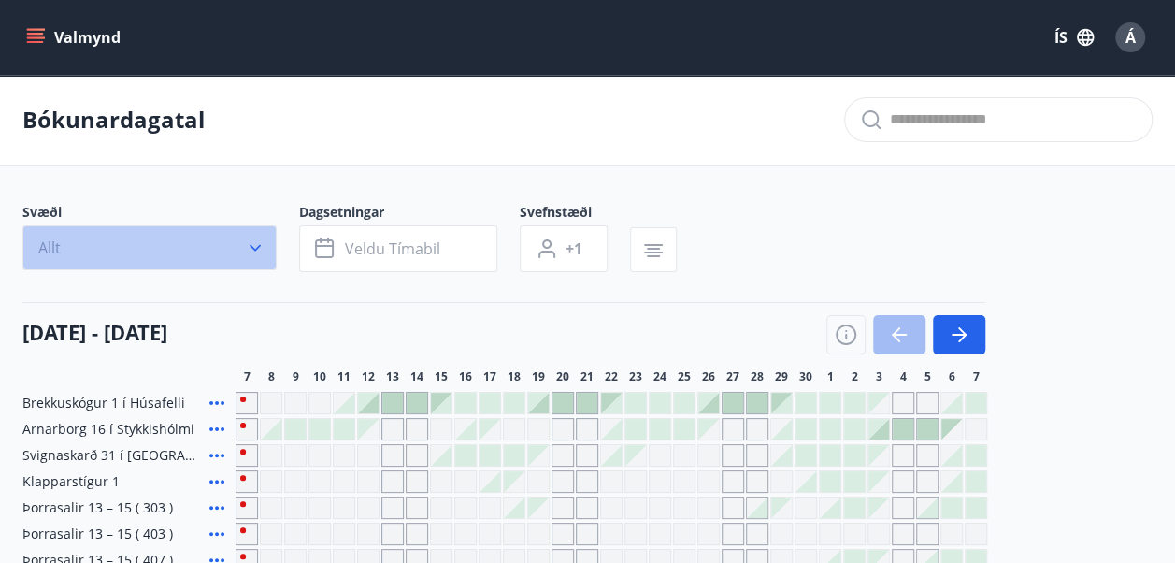
click at [258, 244] on icon "button" at bounding box center [255, 247] width 19 height 19
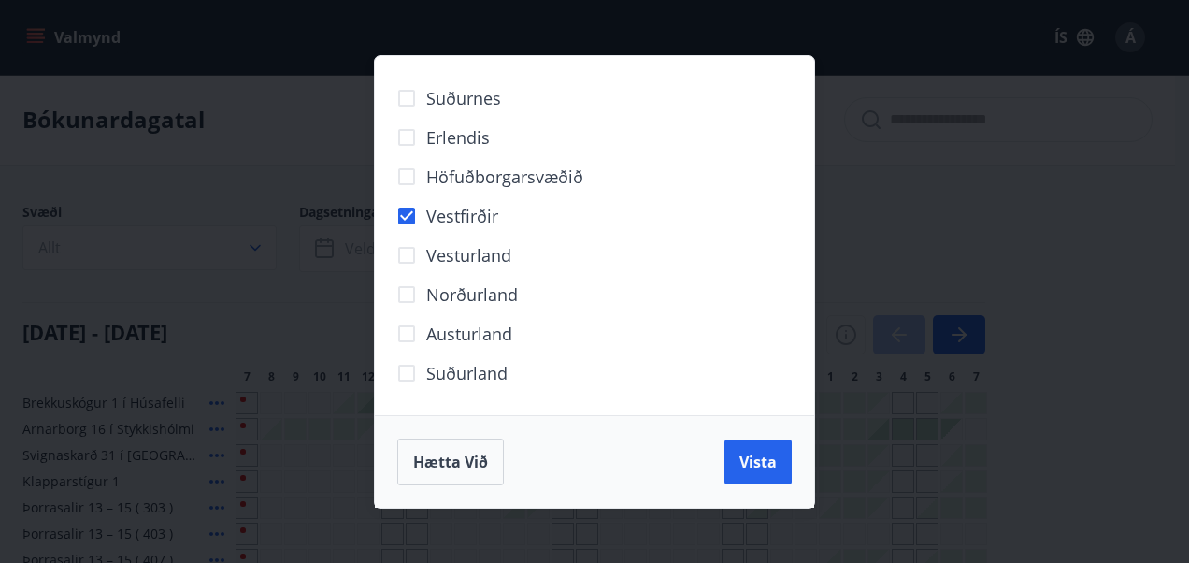
click at [1134, 225] on div "Suðurnes Erlendis Höfuðborgarsvæðið [GEOGRAPHIC_DATA] [GEOGRAPHIC_DATA] [GEOGRA…" at bounding box center [594, 281] width 1189 height 563
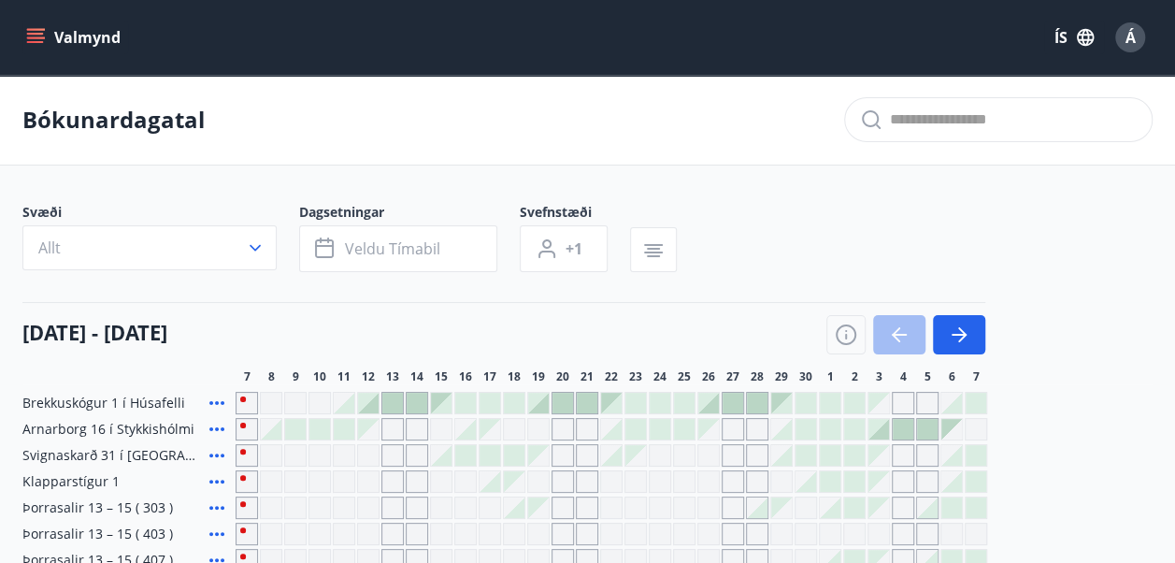
click at [31, 30] on icon "menu" at bounding box center [37, 30] width 21 height 2
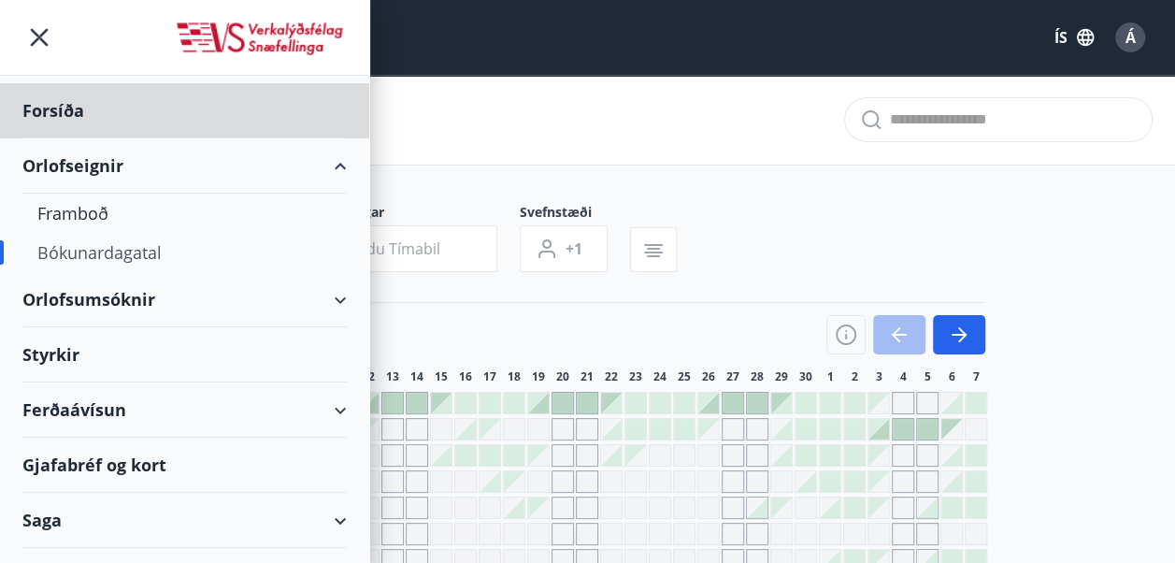
click at [41, 355] on div "Styrkir" at bounding box center [184, 354] width 324 height 55
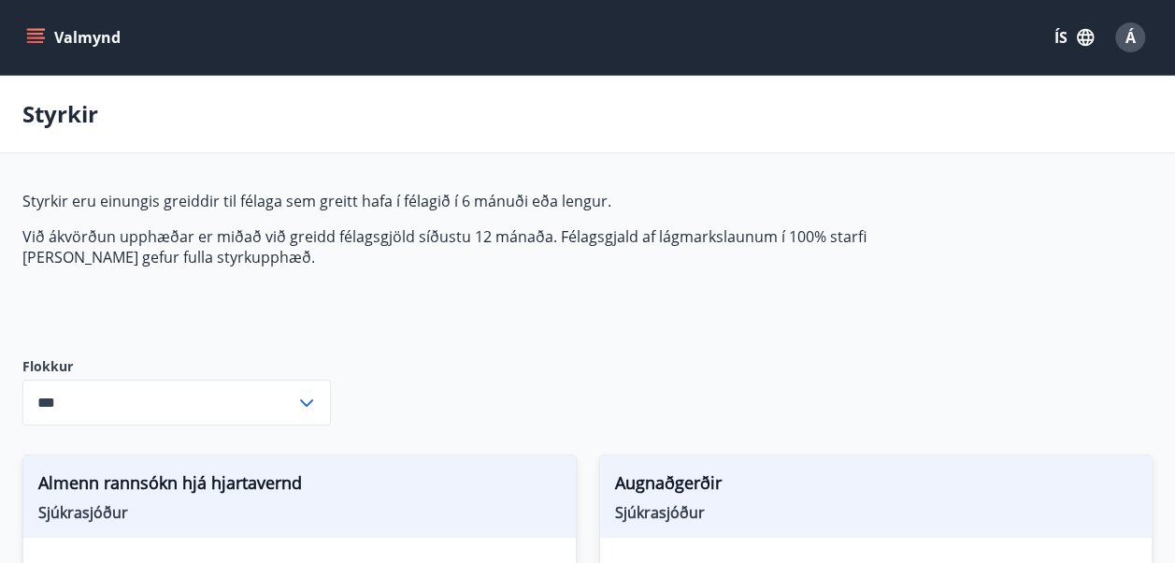
type input "***"
click at [39, 34] on icon "menu" at bounding box center [35, 37] width 19 height 19
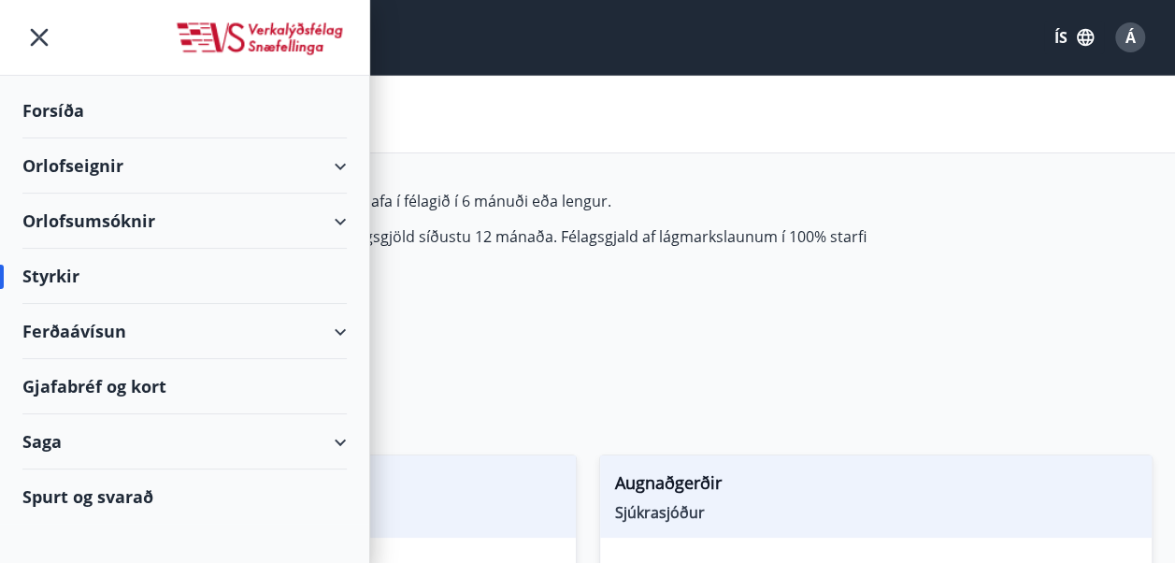
click at [340, 217] on div "Orlofsumsóknir" at bounding box center [184, 221] width 324 height 55
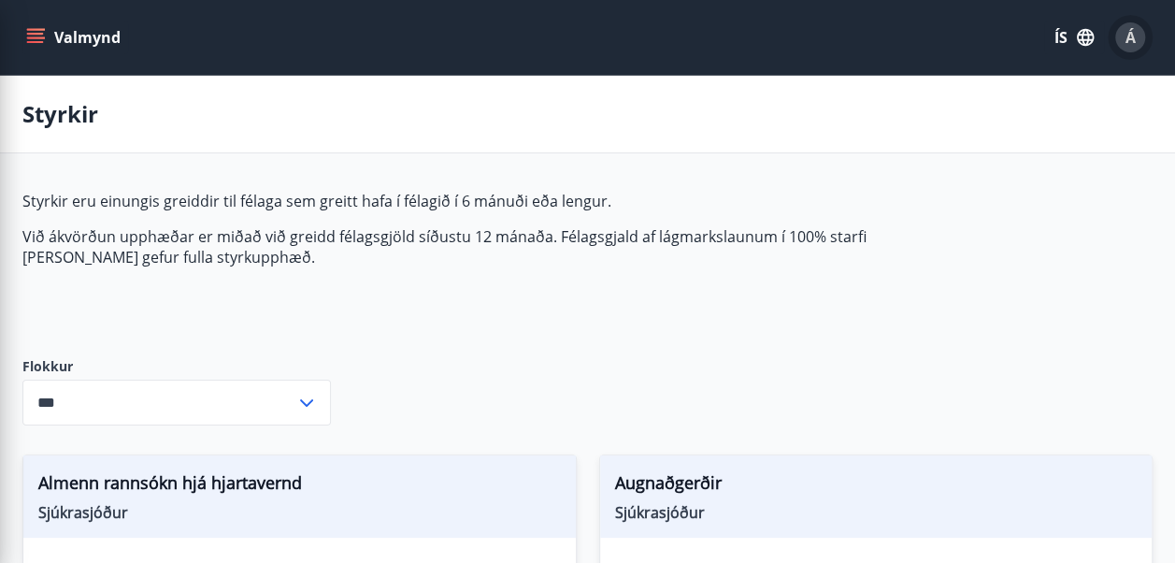
click at [1126, 37] on span "Á" at bounding box center [1131, 37] width 10 height 21
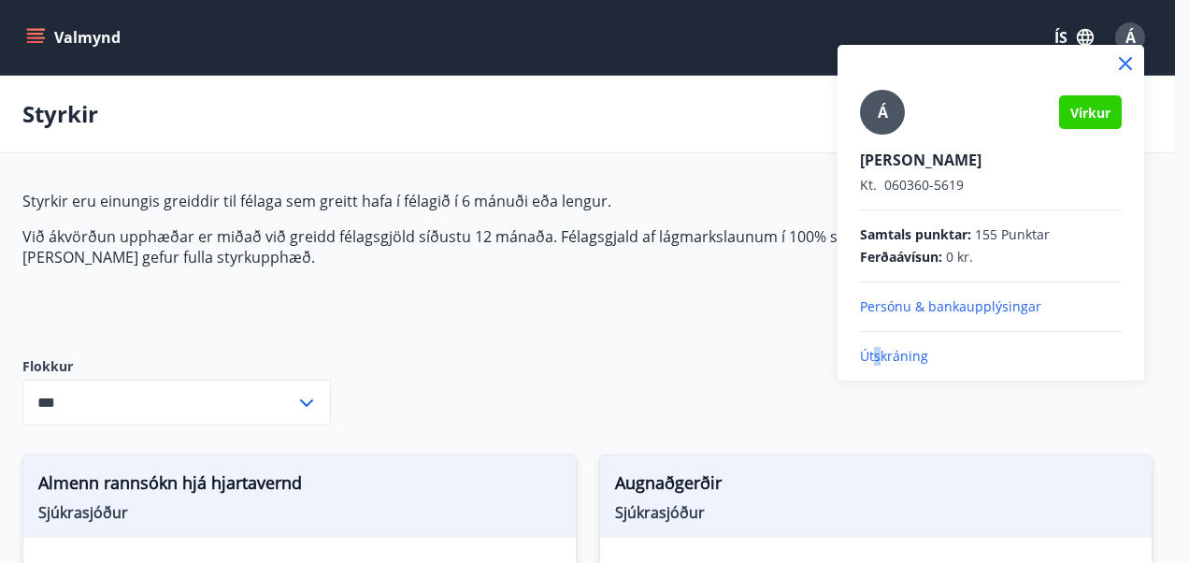
click at [881, 358] on p "Útskráning" at bounding box center [991, 356] width 262 height 19
